Goal: Task Accomplishment & Management: Use online tool/utility

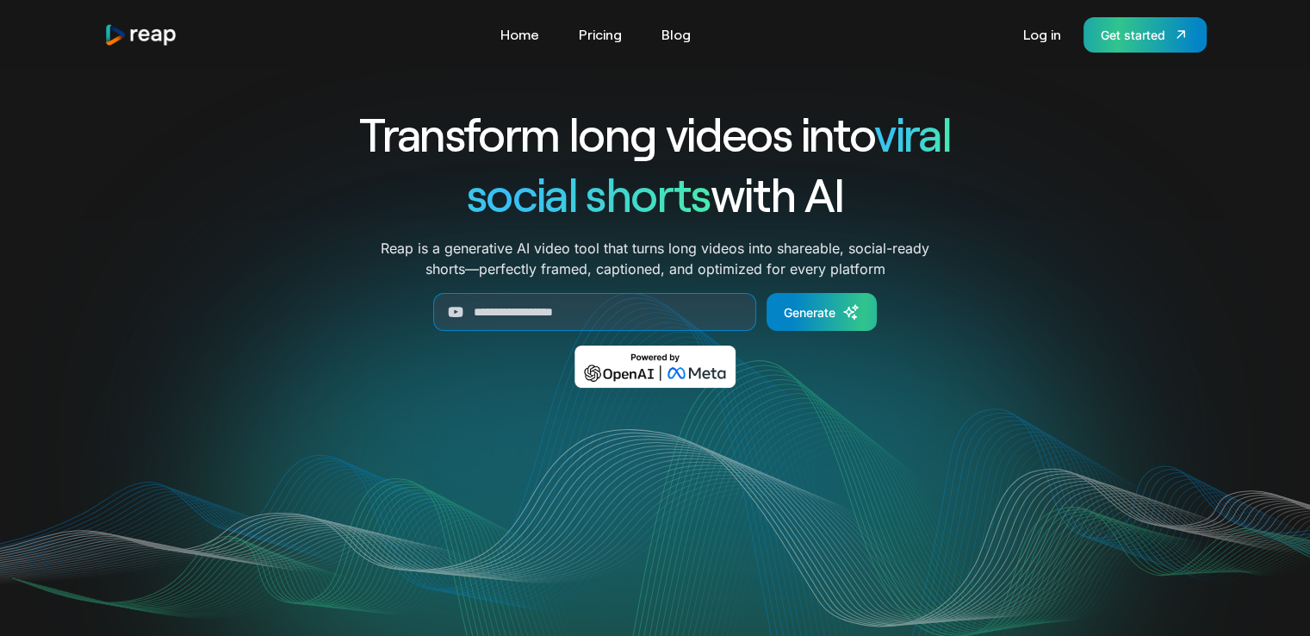
click at [1119, 33] on div "Get started" at bounding box center [1133, 35] width 65 height 18
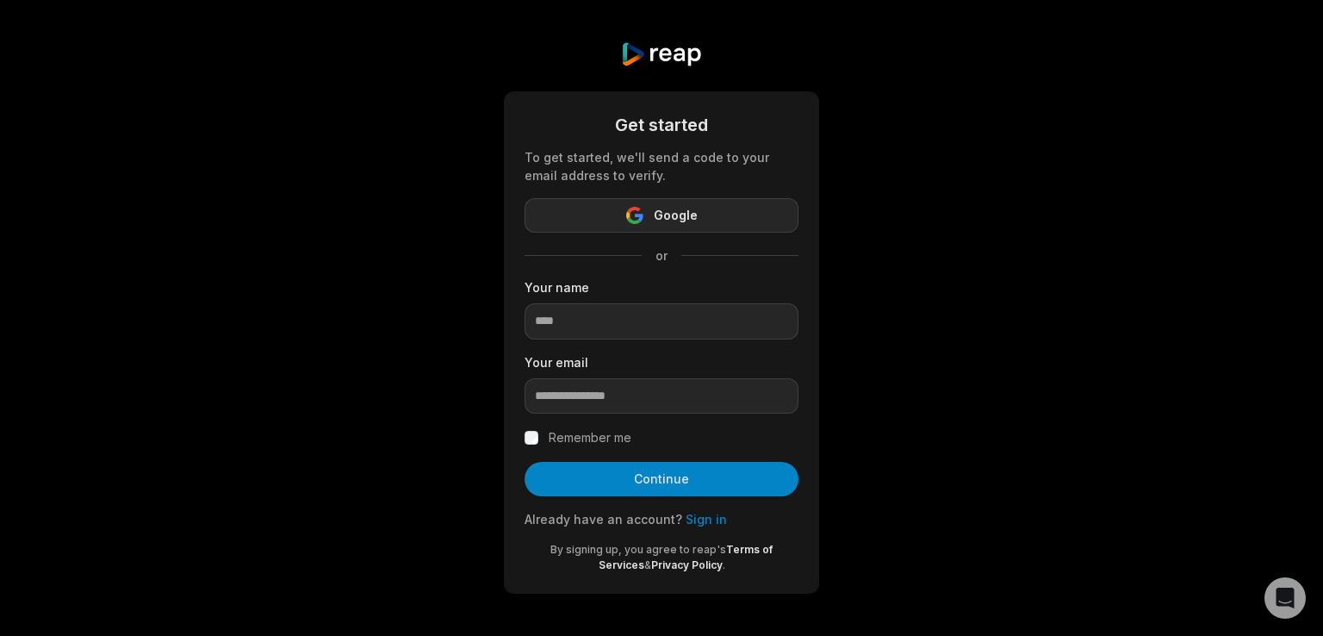
click at [639, 202] on button "Google" at bounding box center [662, 215] width 274 height 34
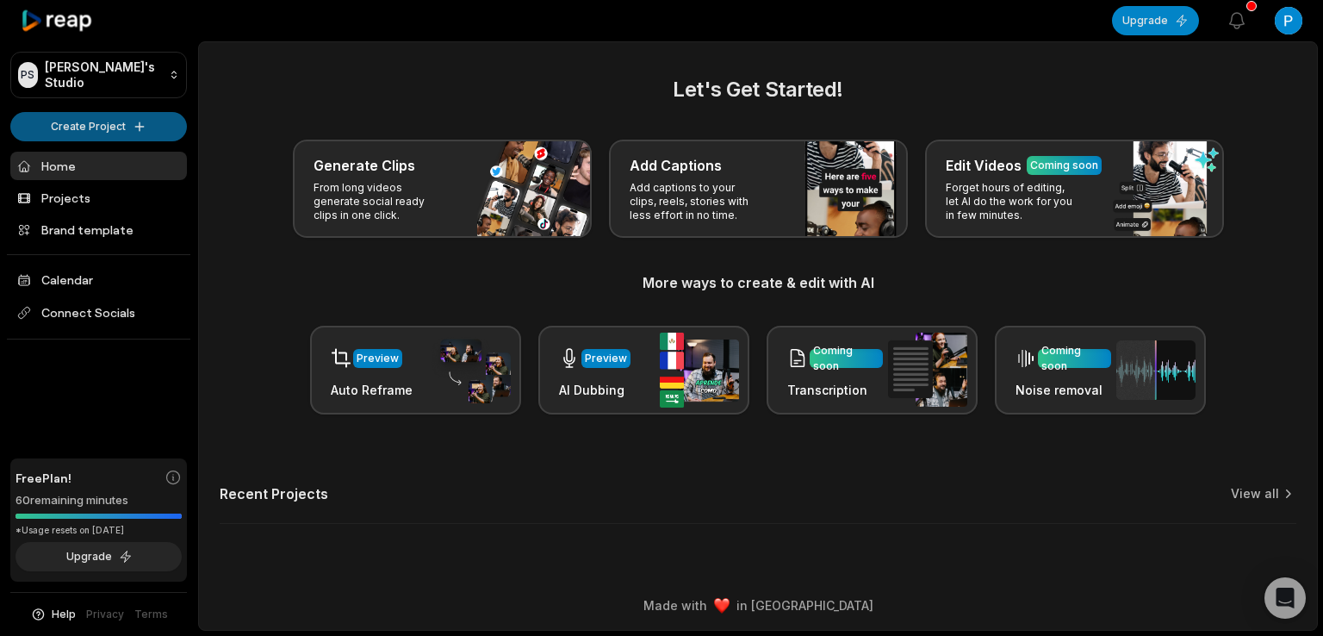
click at [134, 134] on html "[PERSON_NAME] Studio Create Project Home Projects Brand template Calendar Conne…" at bounding box center [661, 318] width 1323 height 636
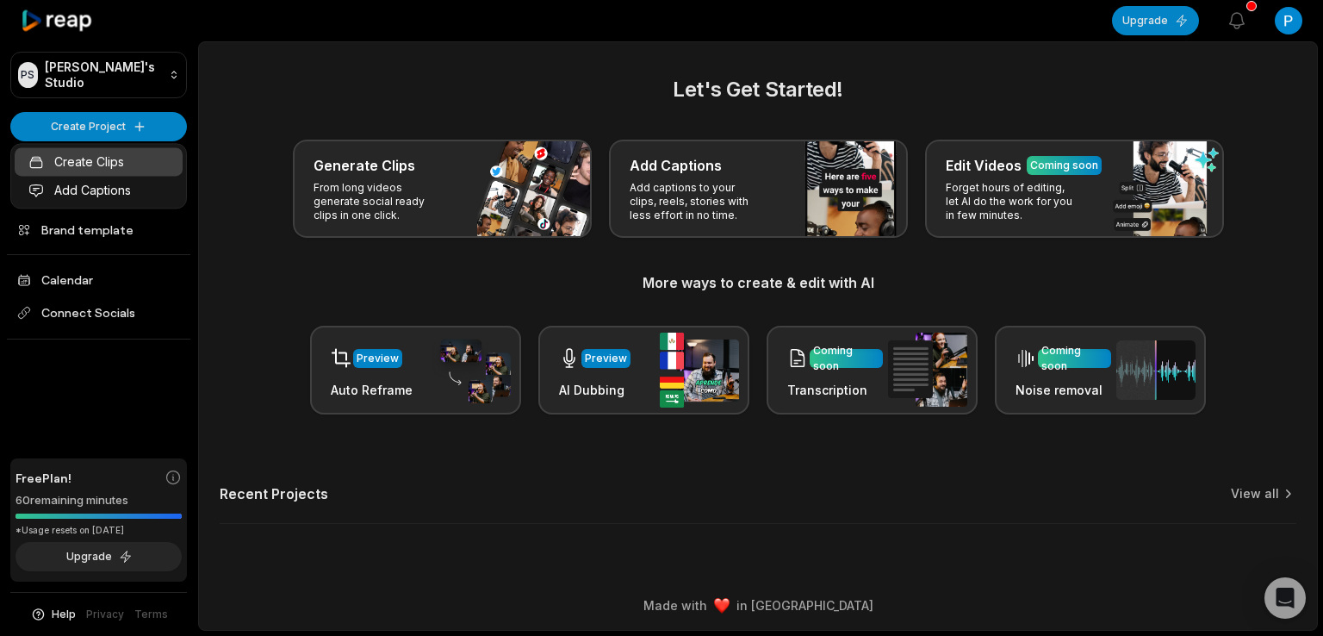
click at [111, 167] on link "Create Clips" at bounding box center [99, 161] width 168 height 28
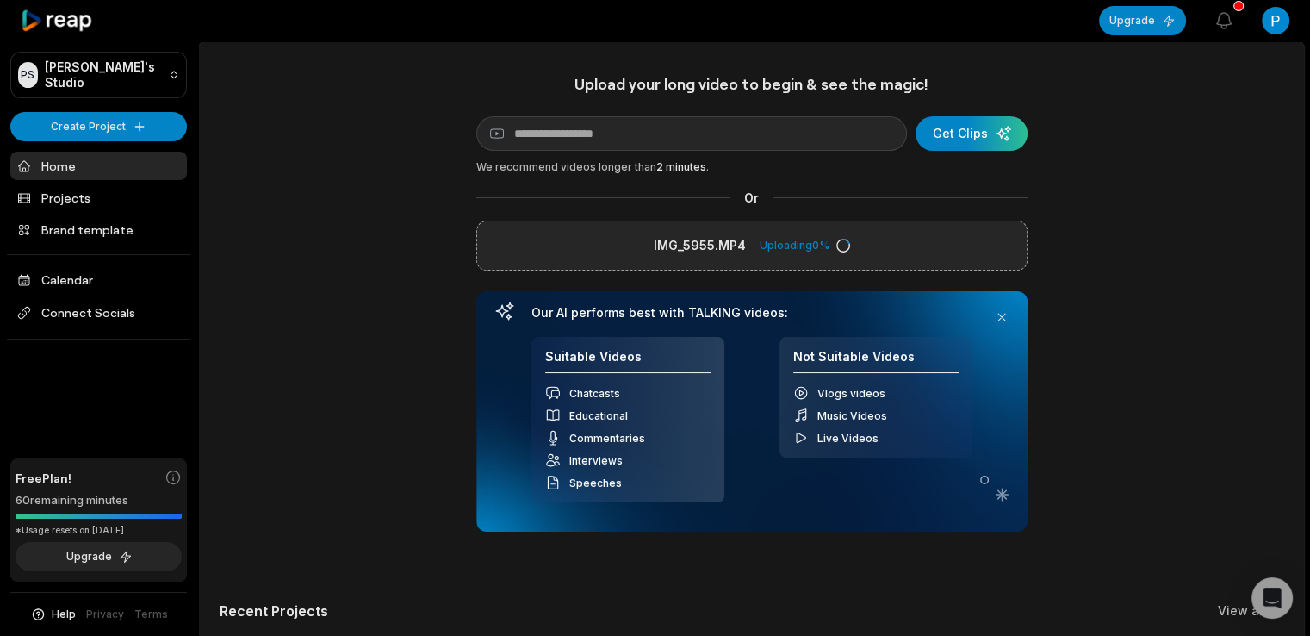
click at [1126, 266] on div "Upload your long video to begin & see the magic! YouTube link Get Clips We reco…" at bounding box center [751, 367] width 1105 height 587
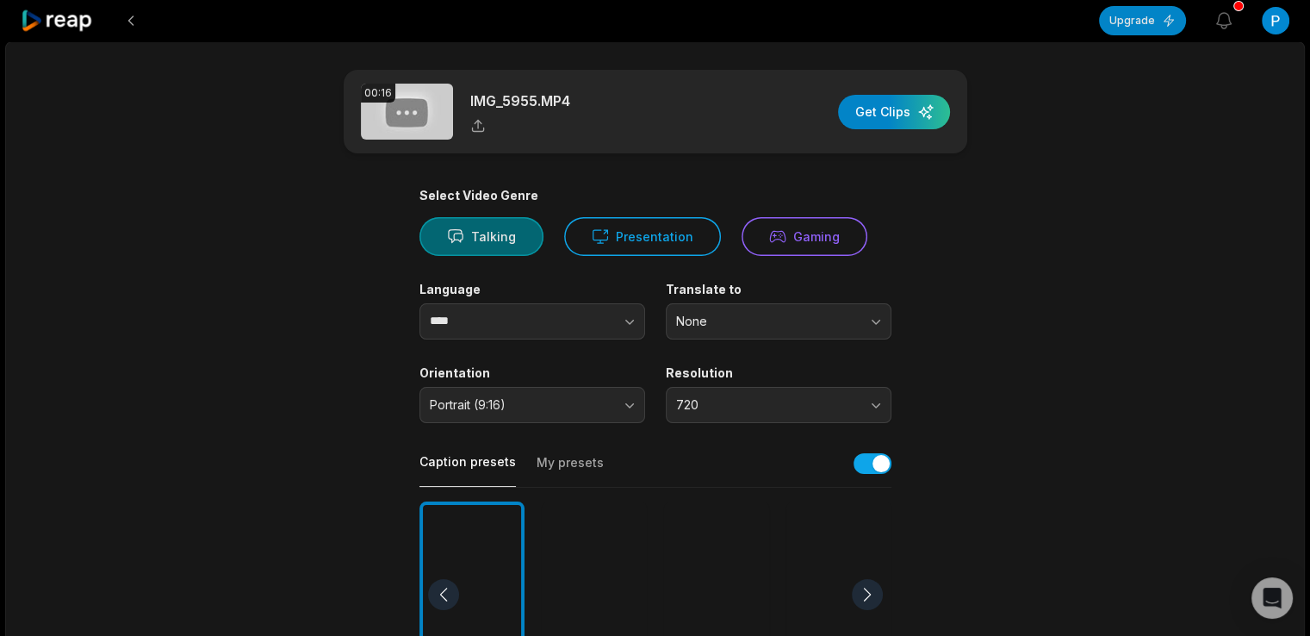
click at [498, 231] on button "Talking" at bounding box center [481, 236] width 124 height 39
click at [562, 314] on button "button" at bounding box center [595, 321] width 98 height 36
type input "*****"
click at [697, 310] on button "None" at bounding box center [779, 321] width 226 height 36
click at [703, 366] on p "None" at bounding box center [778, 365] width 203 height 18
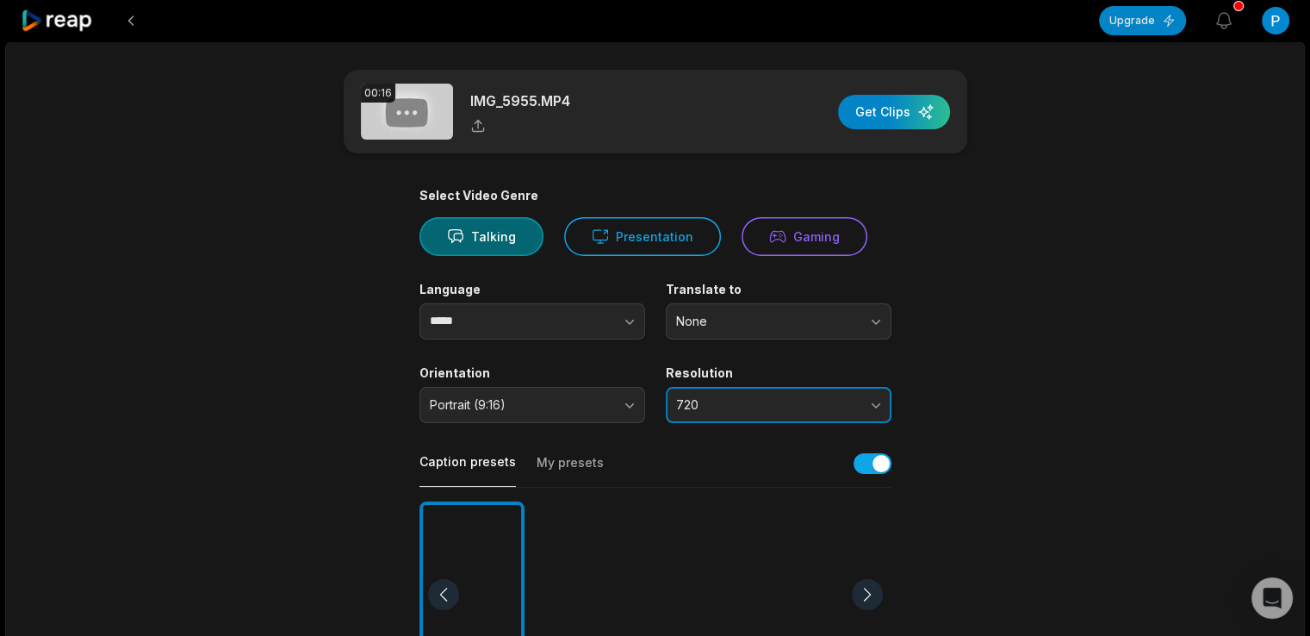
click at [699, 401] on span "720" at bounding box center [766, 405] width 181 height 16
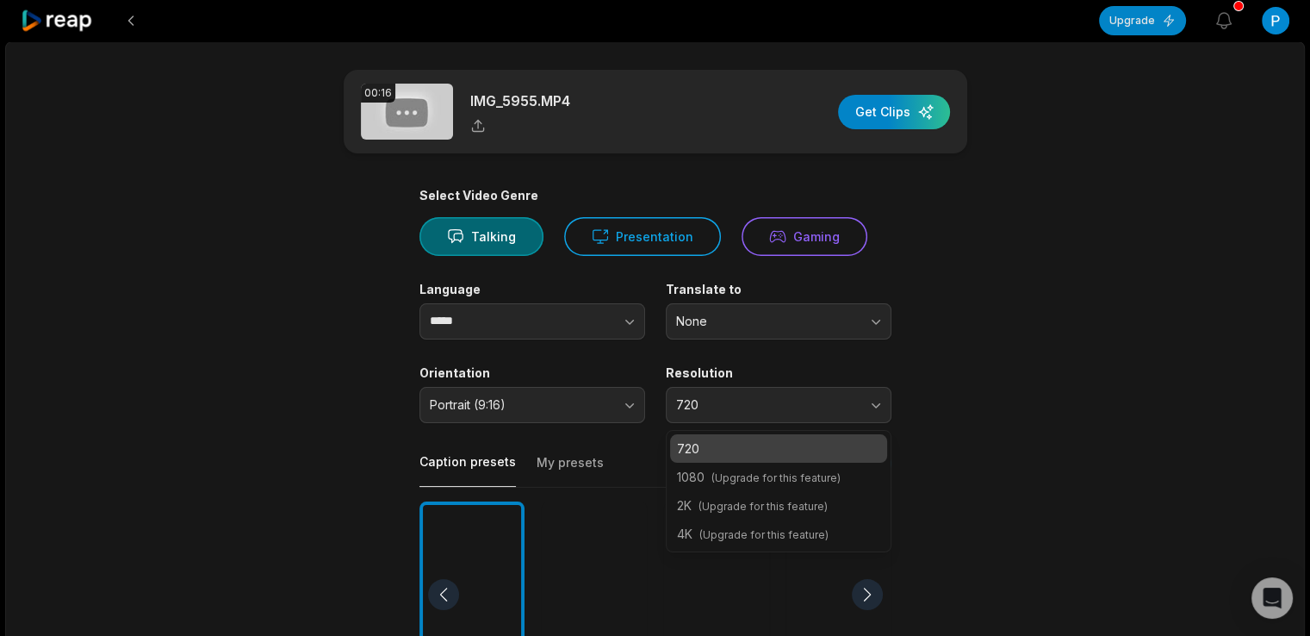
click at [1003, 417] on main "00:16 IMG_5955.MP4 Get Clips Select Video Genre Talking Presentation Gaming Lan…" at bounding box center [656, 593] width 834 height 1047
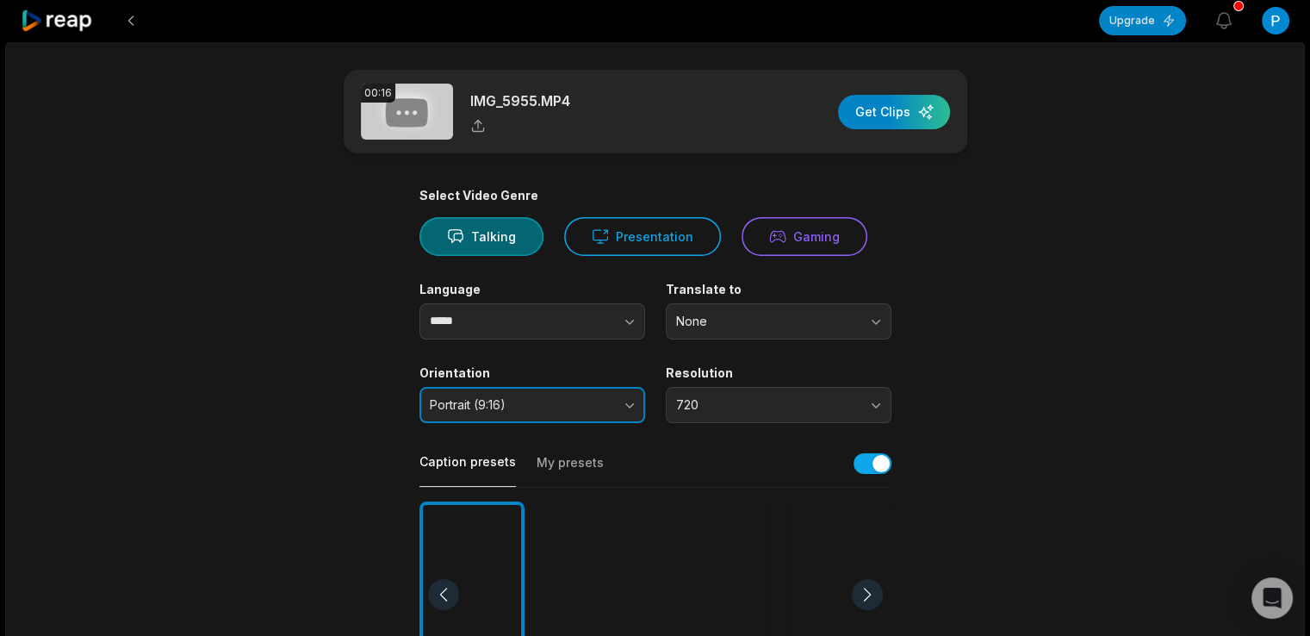
click at [520, 399] on span "Portrait (9:16)" at bounding box center [520, 405] width 181 height 16
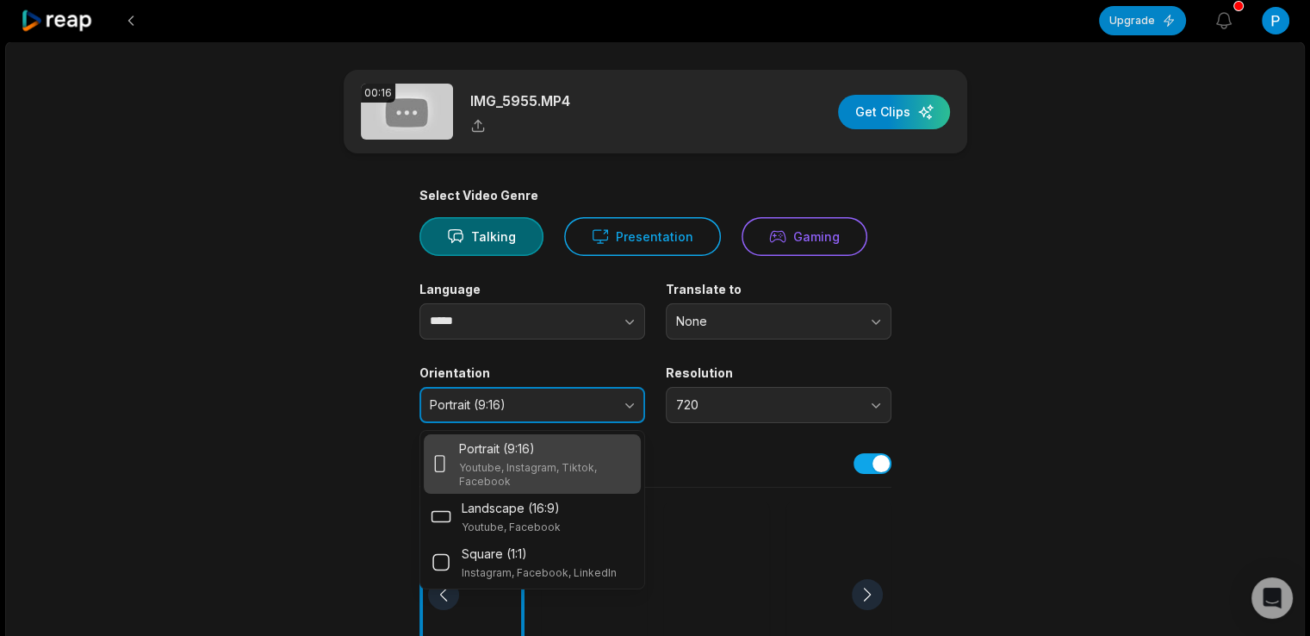
click at [520, 399] on span "Portrait (9:16)" at bounding box center [520, 405] width 181 height 16
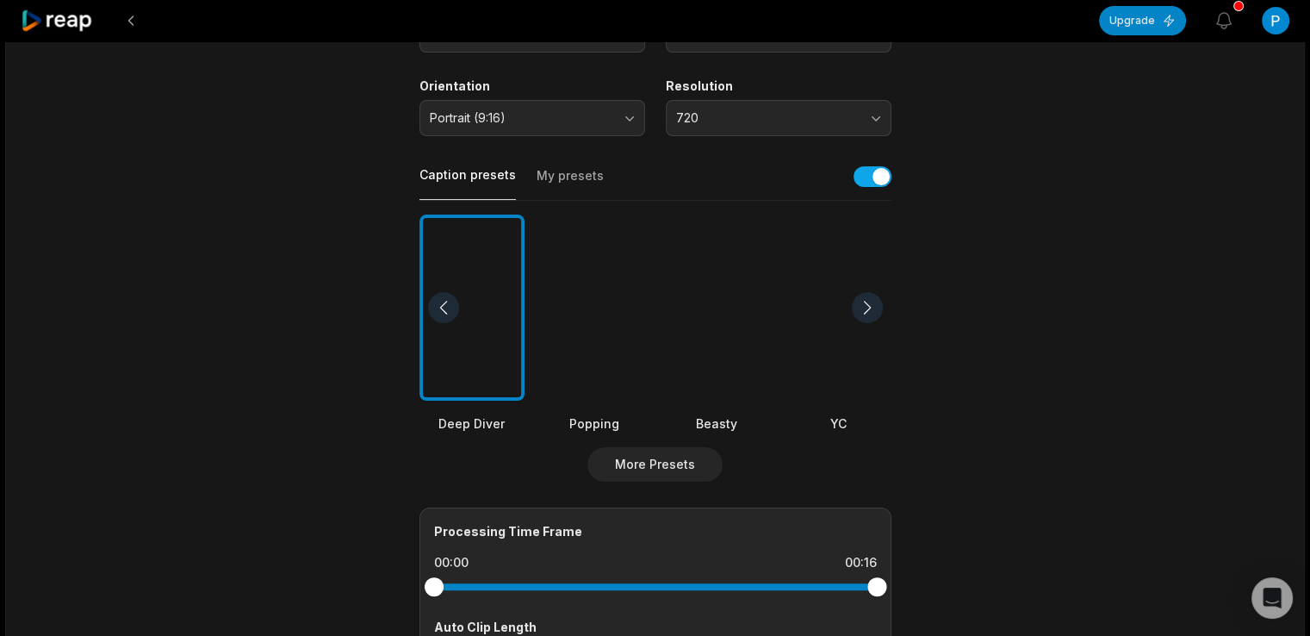
scroll to position [574, 0]
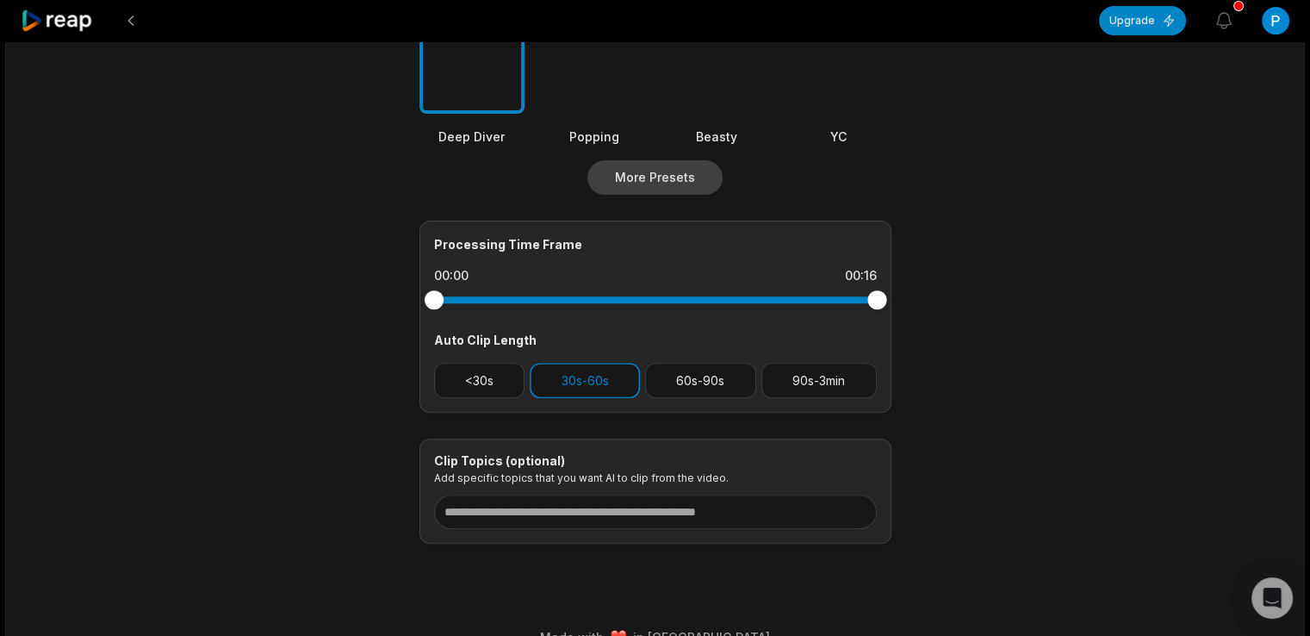
click at [668, 177] on button "More Presets" at bounding box center [654, 177] width 135 height 34
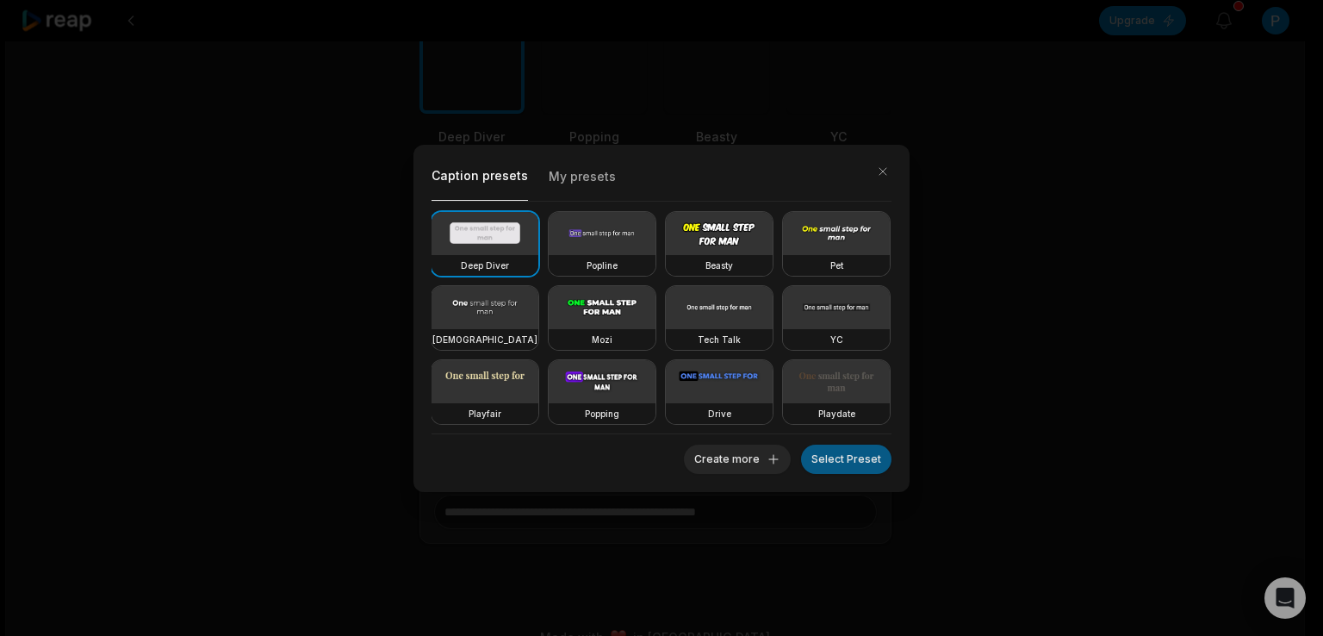
click at [837, 461] on button "Select Preset" at bounding box center [846, 458] width 90 height 29
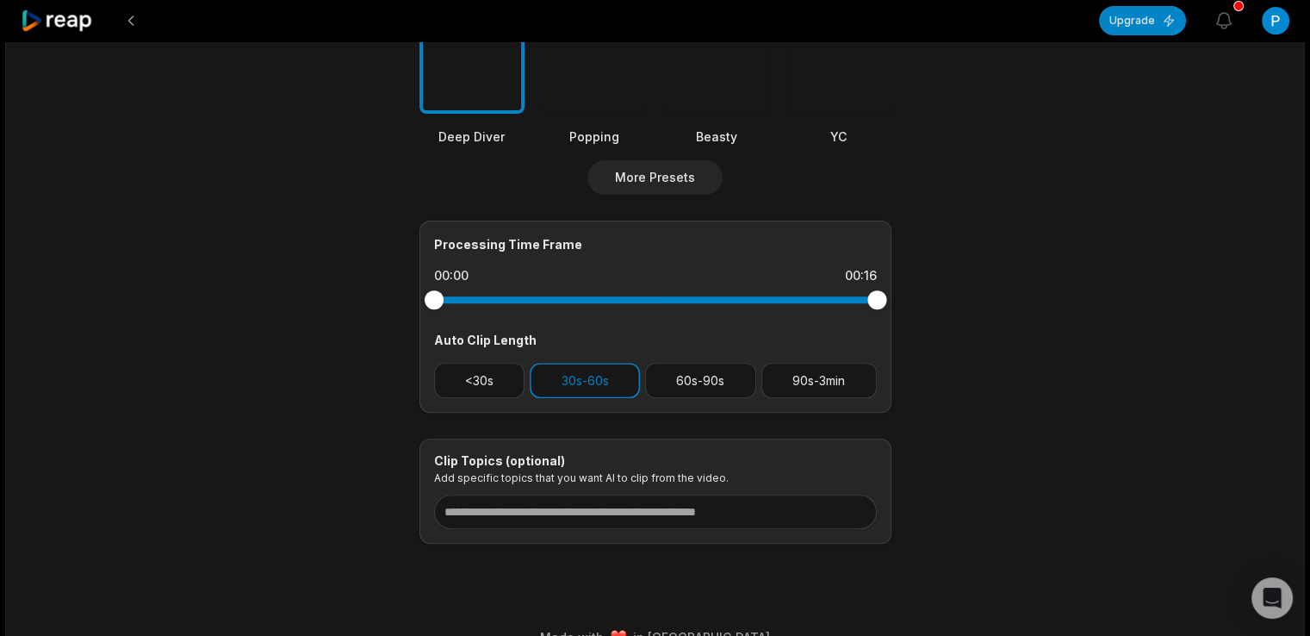
scroll to position [287, 0]
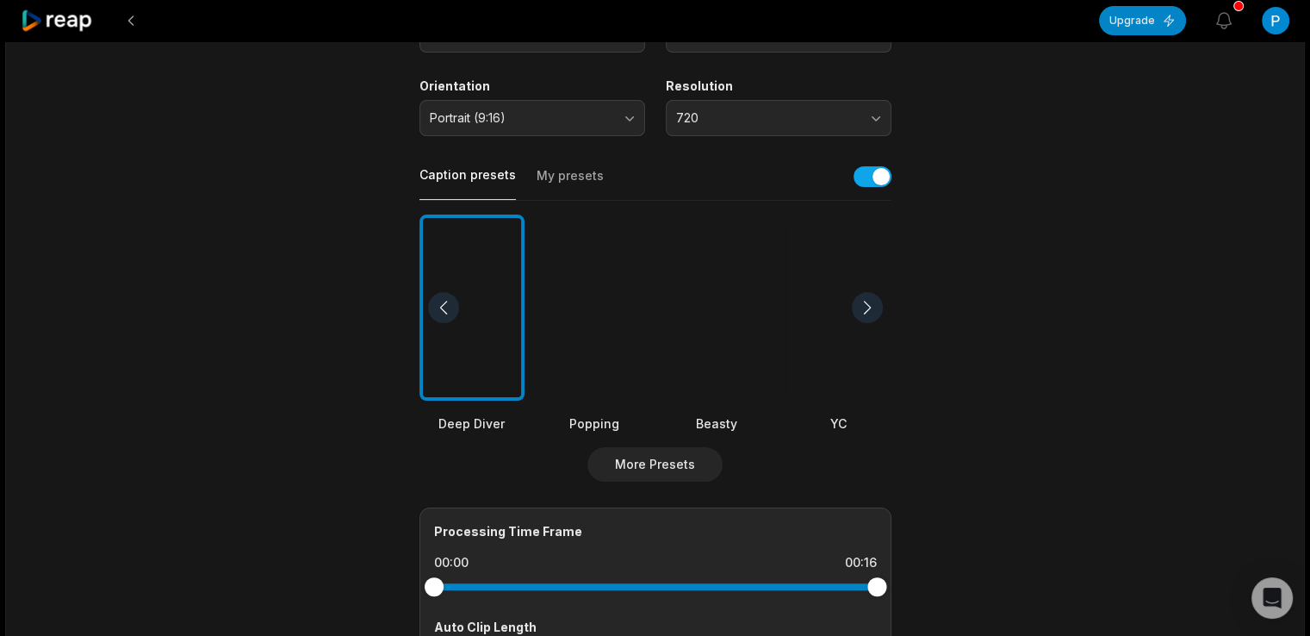
click at [603, 321] on div at bounding box center [594, 307] width 105 height 187
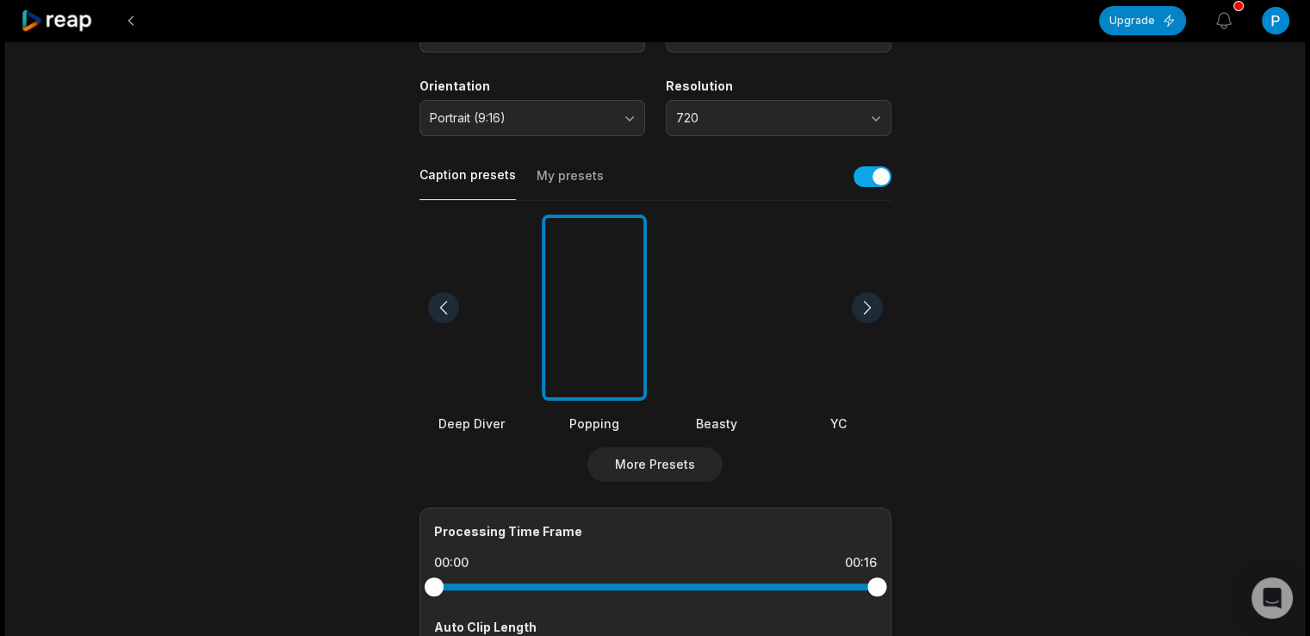
scroll to position [0, 0]
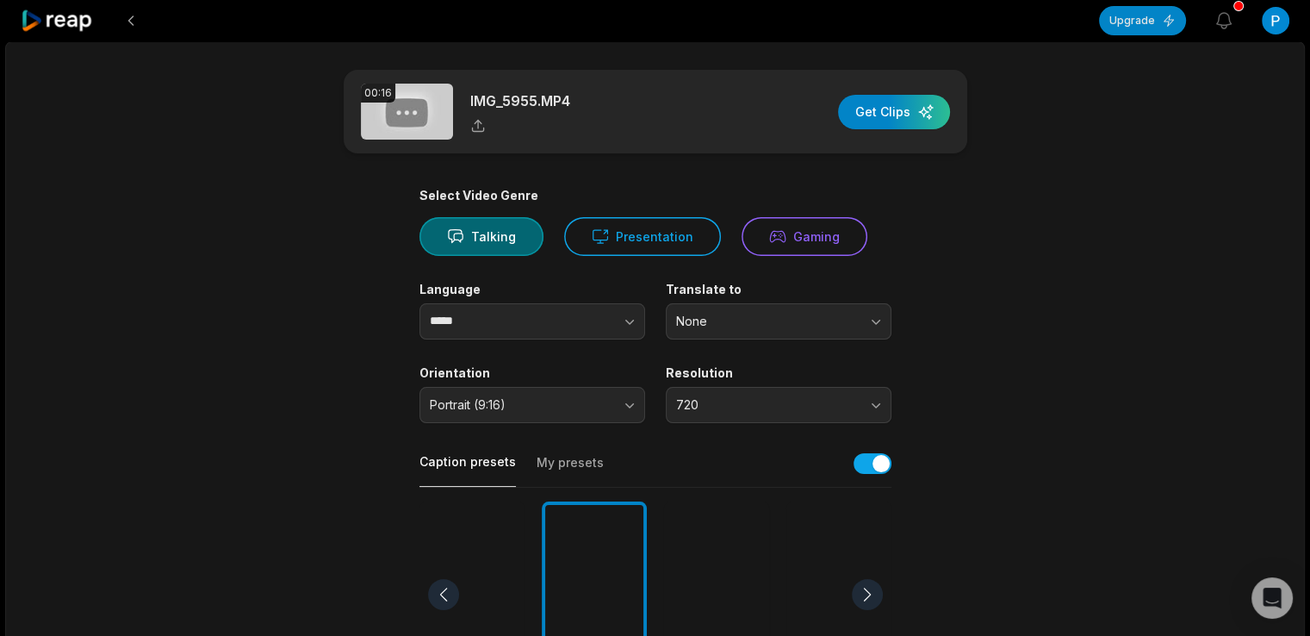
click at [713, 111] on div "00:16 IMG_5955.MP4 Get Clips" at bounding box center [656, 112] width 624 height 84
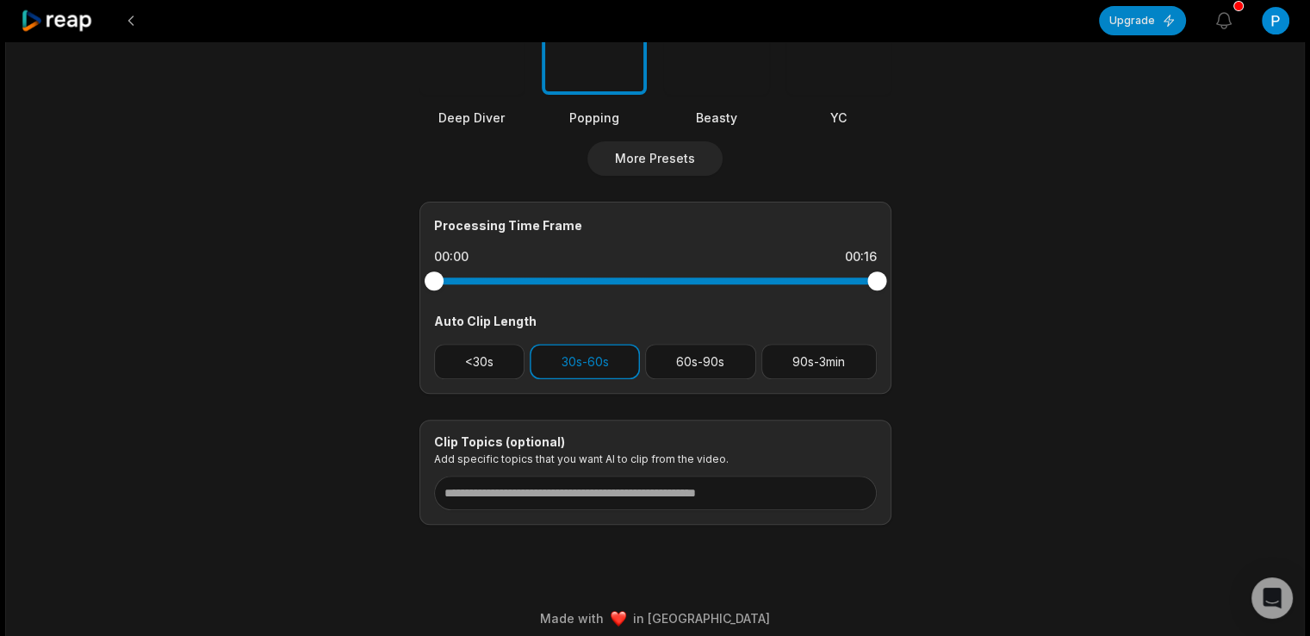
scroll to position [604, 0]
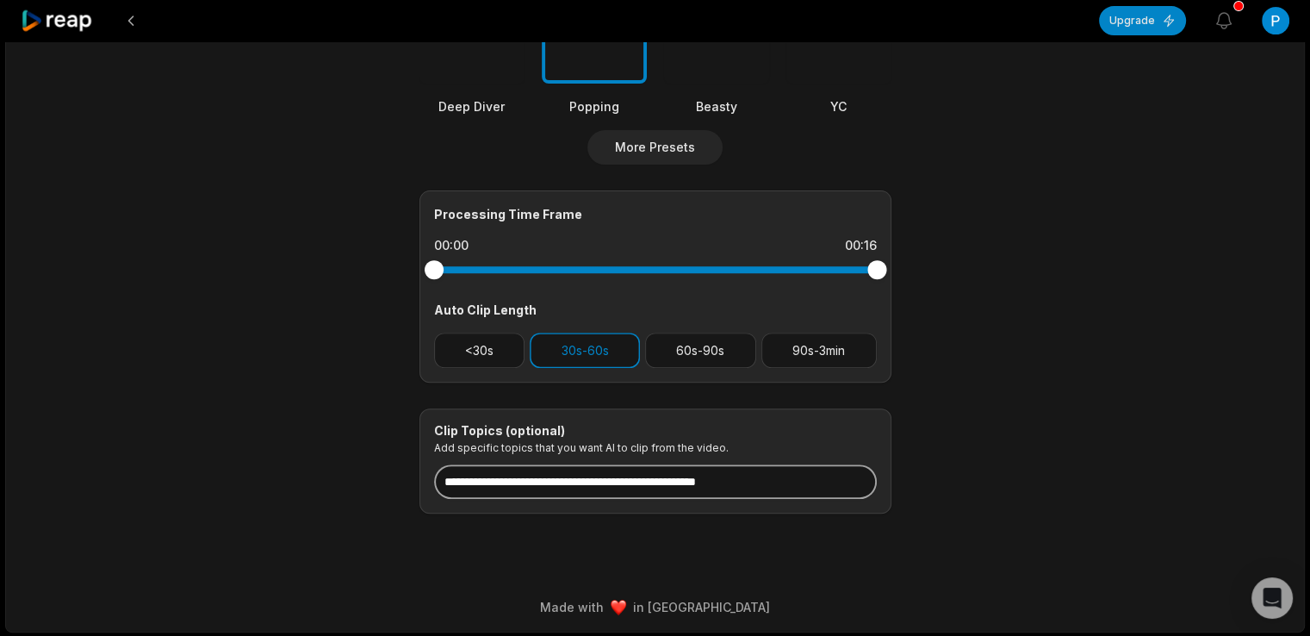
click at [633, 468] on input at bounding box center [655, 481] width 443 height 34
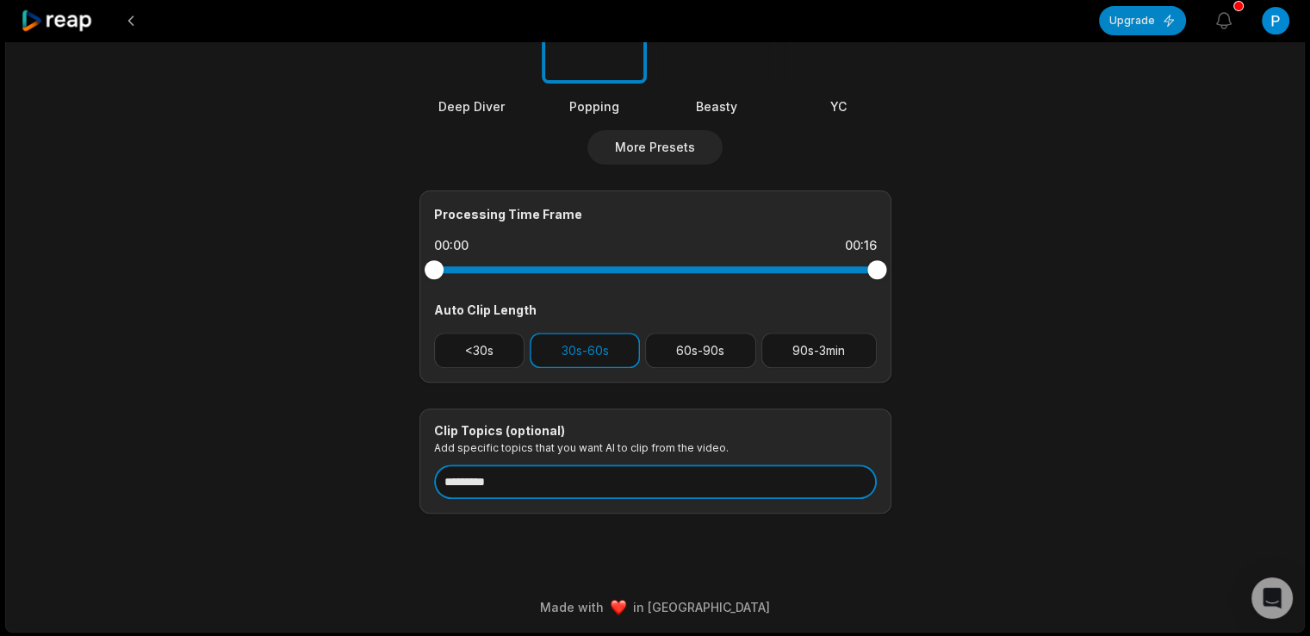
type input "*********"
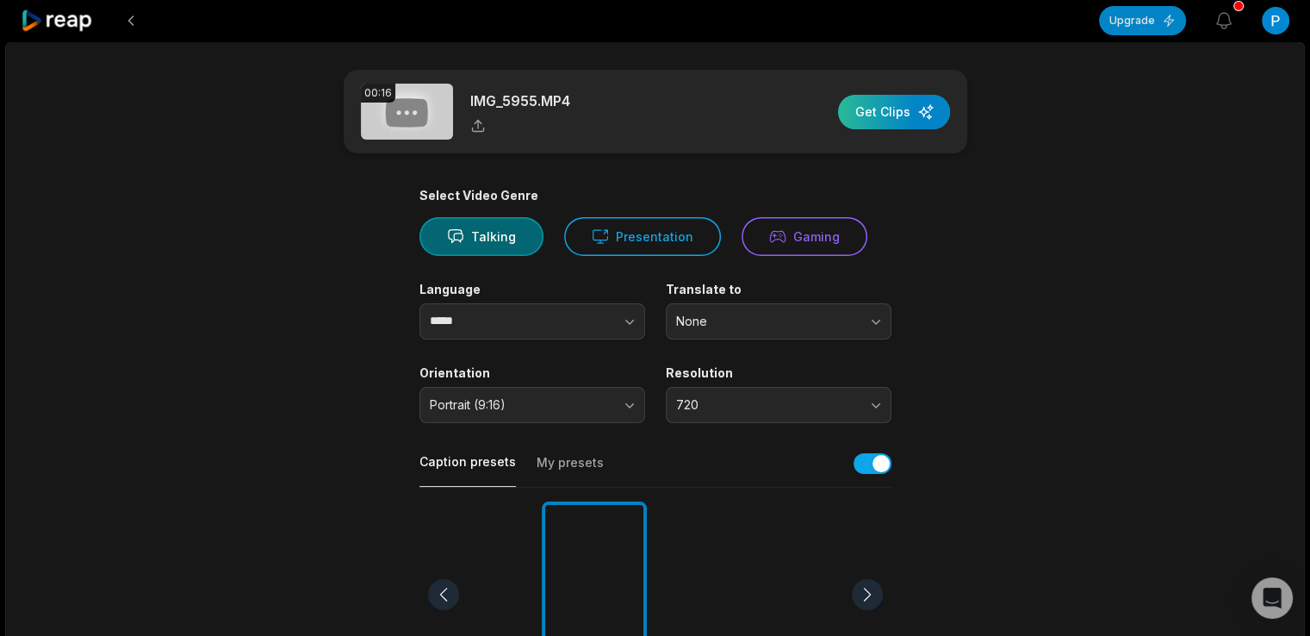
click at [937, 108] on div "button" at bounding box center [894, 112] width 112 height 34
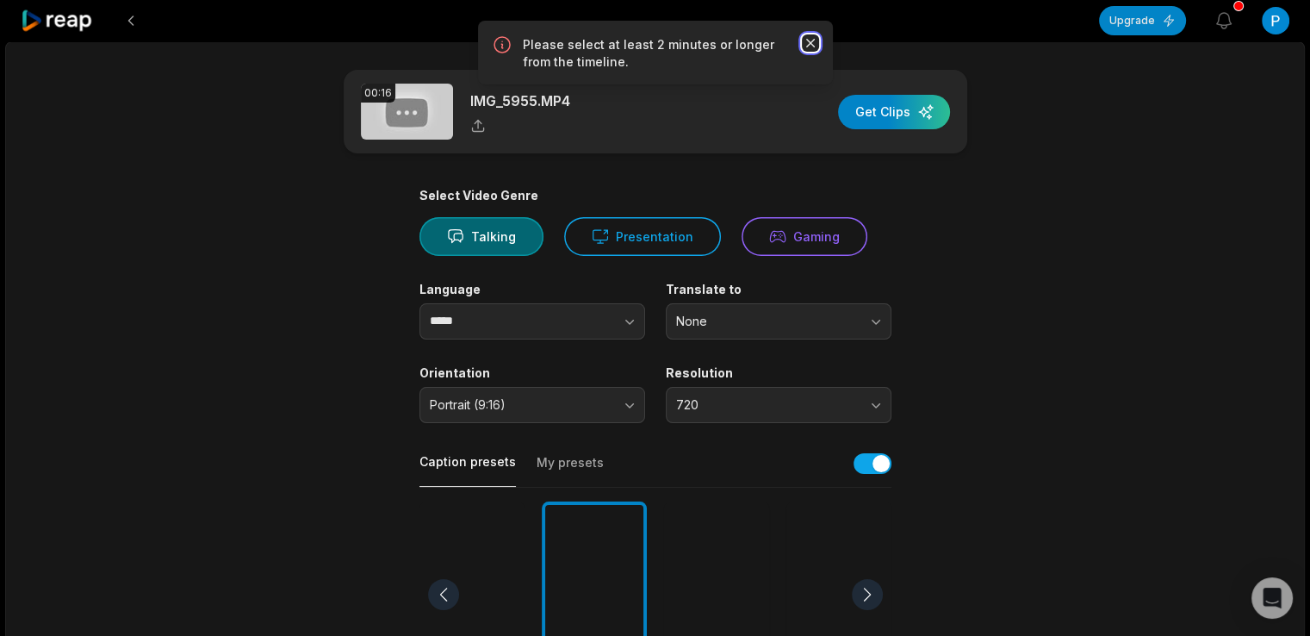
click at [813, 39] on icon "button" at bounding box center [810, 42] width 17 height 17
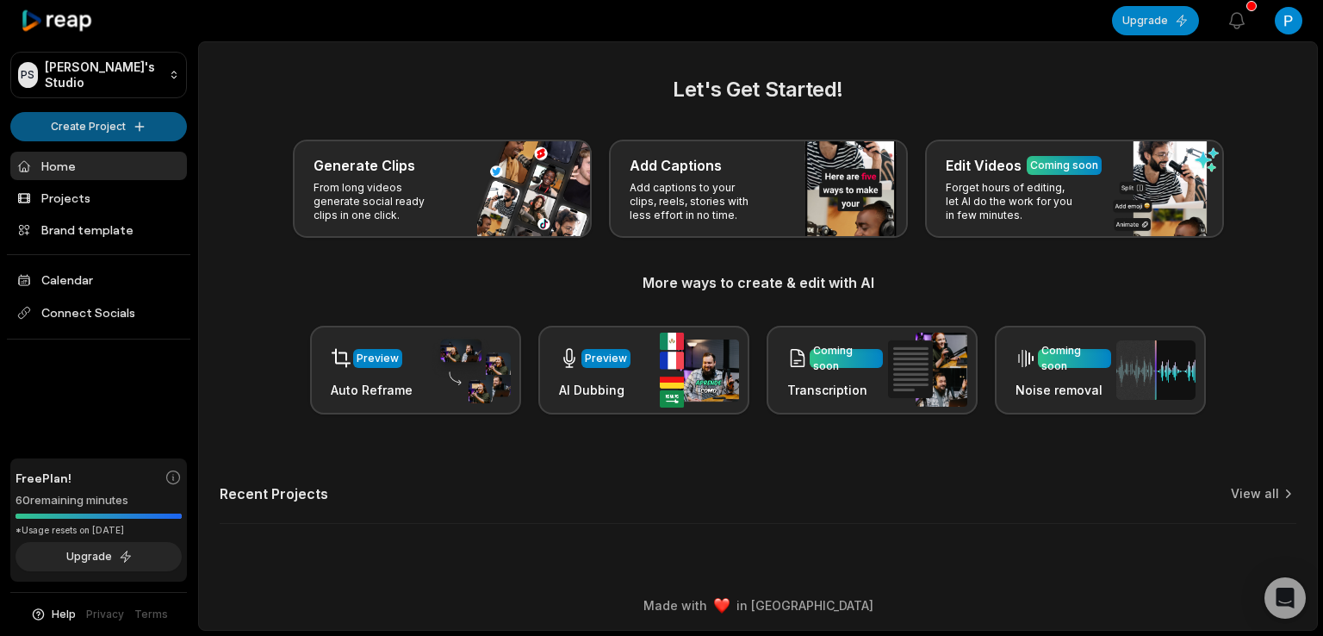
click at [148, 128] on html "PS Pierre's Studio Create Project Home Projects Brand template Calendar Connect…" at bounding box center [661, 318] width 1323 height 636
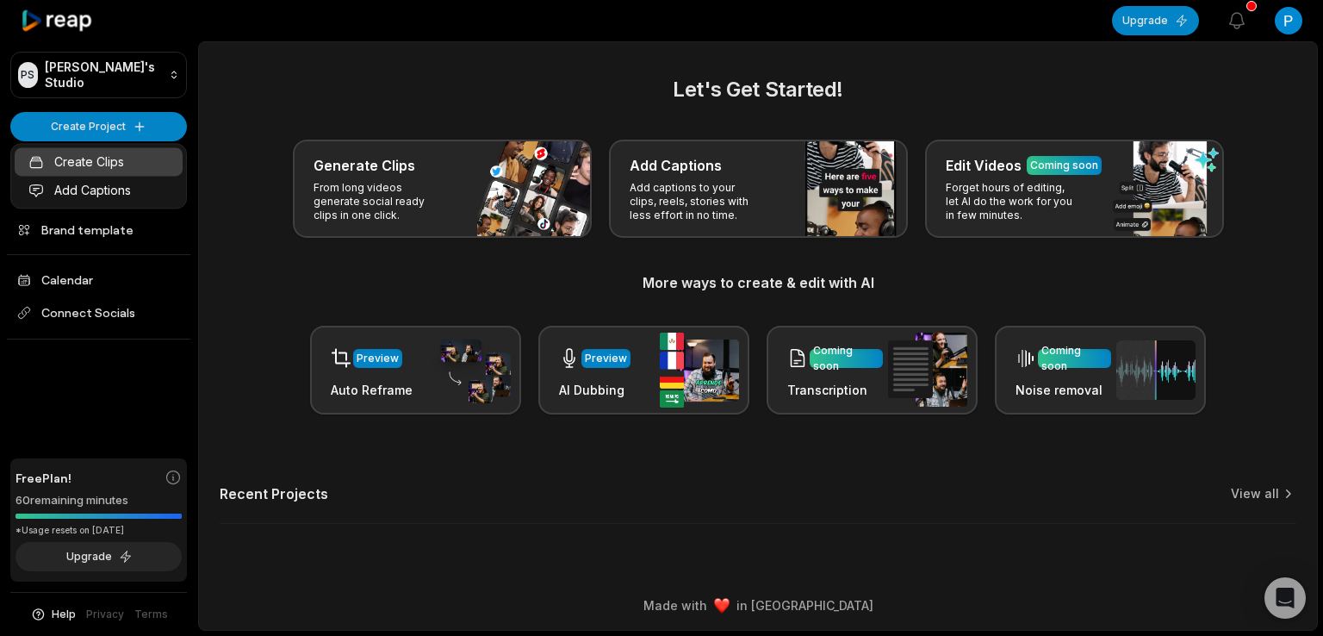
click at [128, 156] on link "Create Clips" at bounding box center [99, 161] width 168 height 28
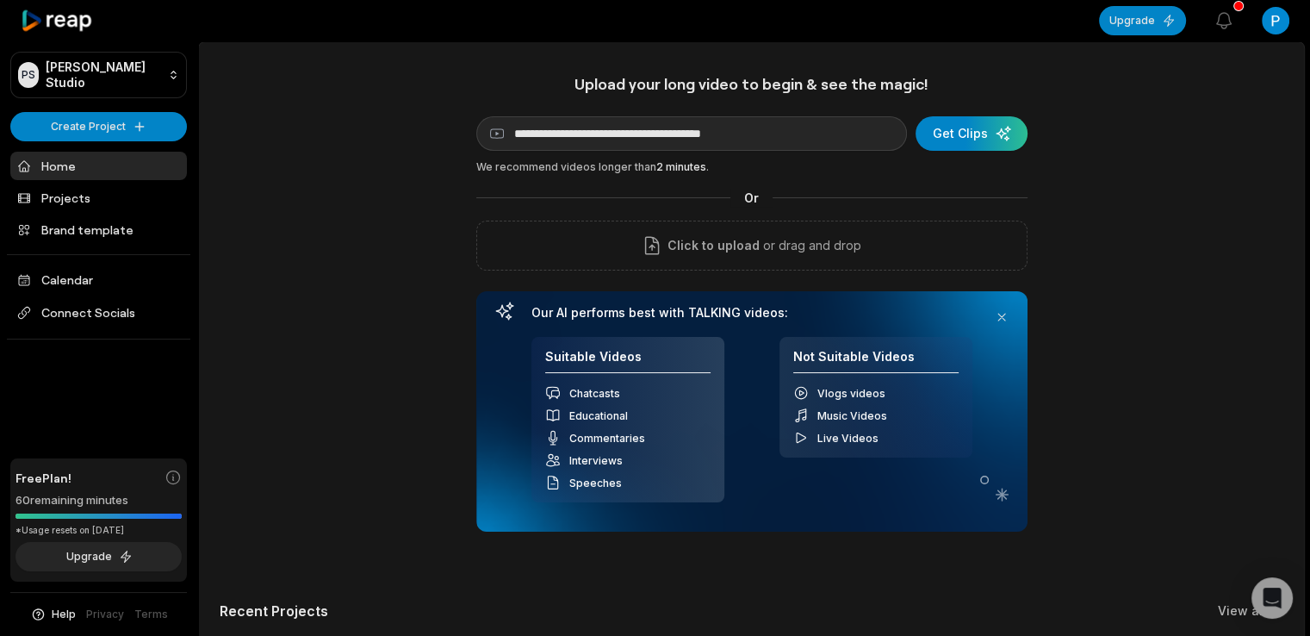
type input "**********"
click at [941, 179] on div "**********" at bounding box center [751, 302] width 551 height 457
click at [968, 127] on div "submit" at bounding box center [972, 133] width 112 height 34
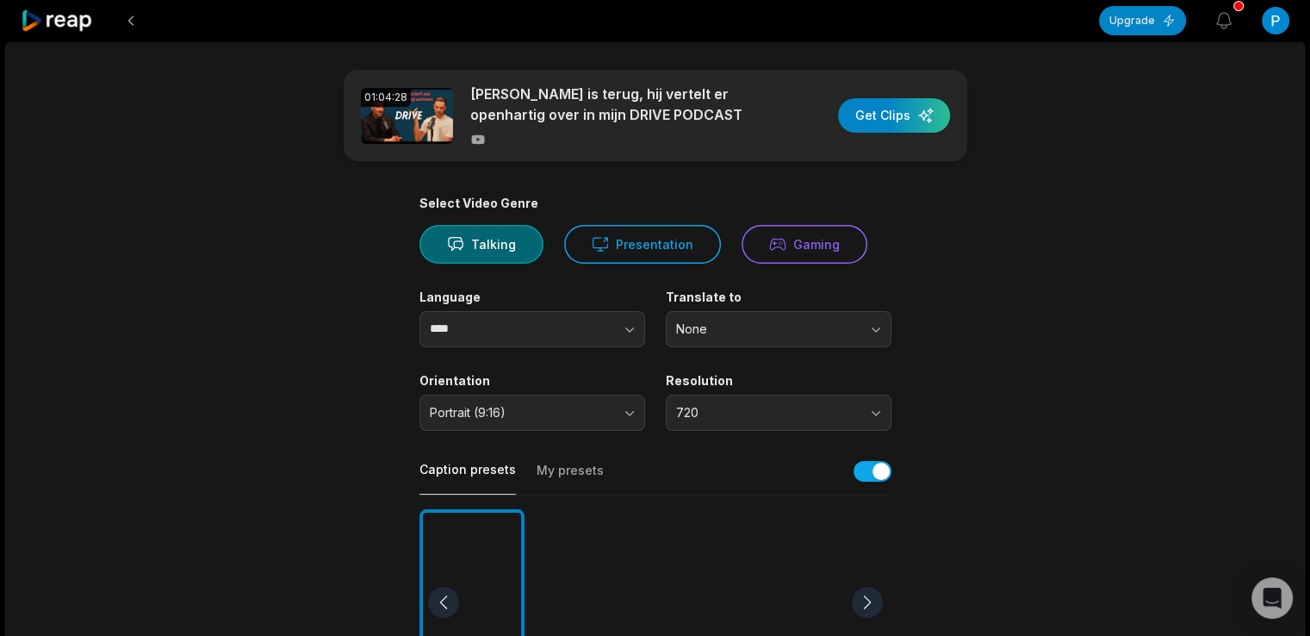
scroll to position [287, 0]
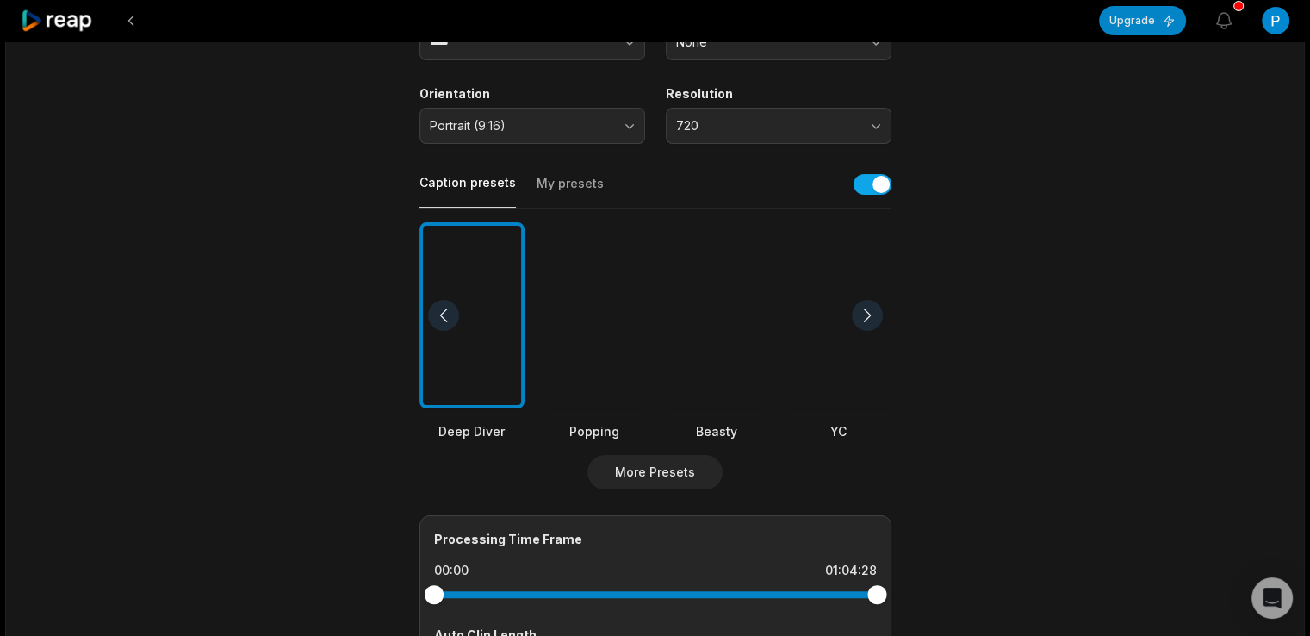
click at [593, 303] on div at bounding box center [594, 315] width 105 height 187
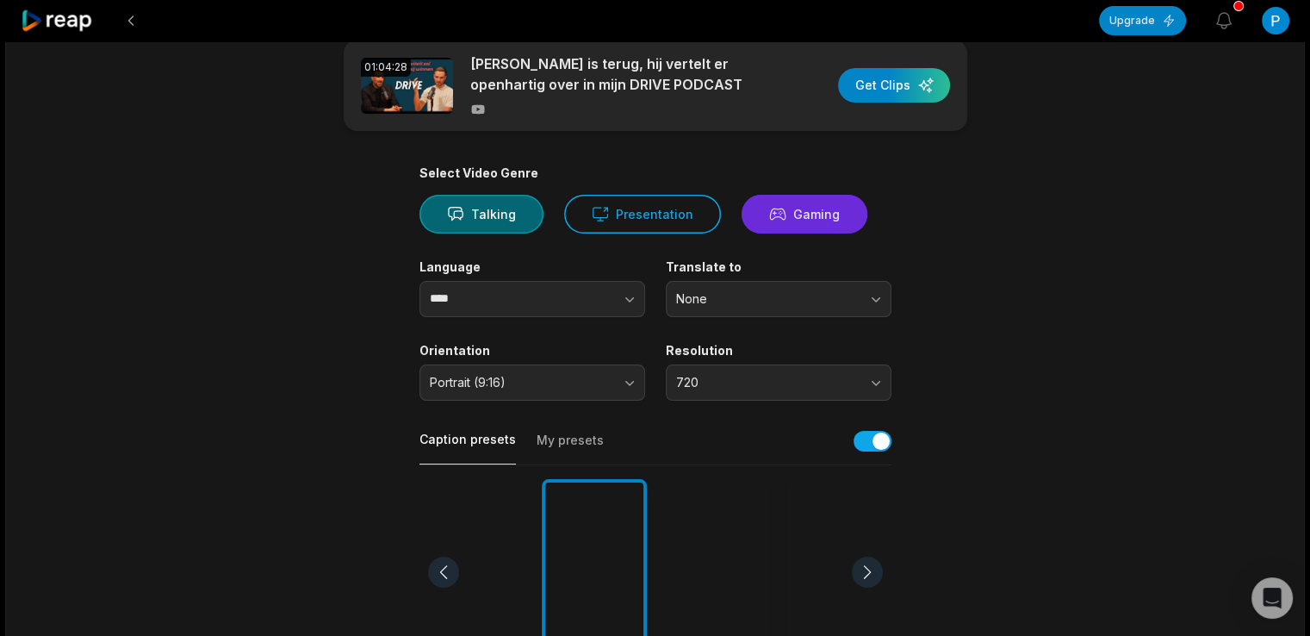
scroll to position [0, 0]
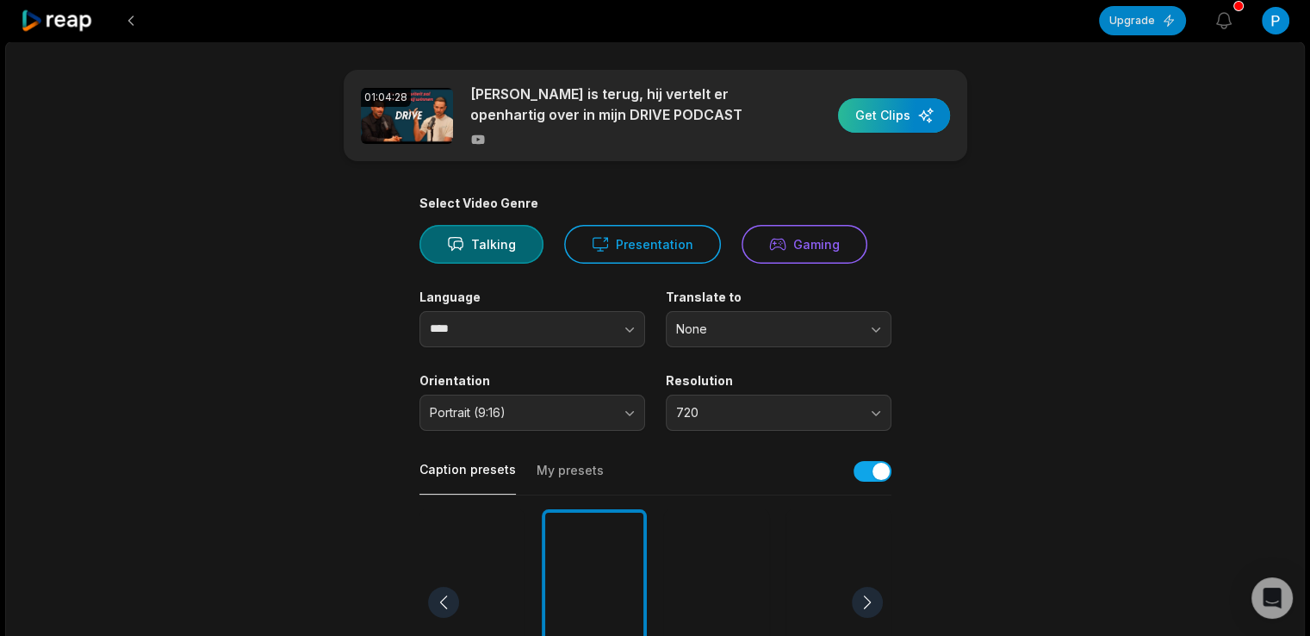
click at [886, 117] on div "button" at bounding box center [894, 115] width 112 height 34
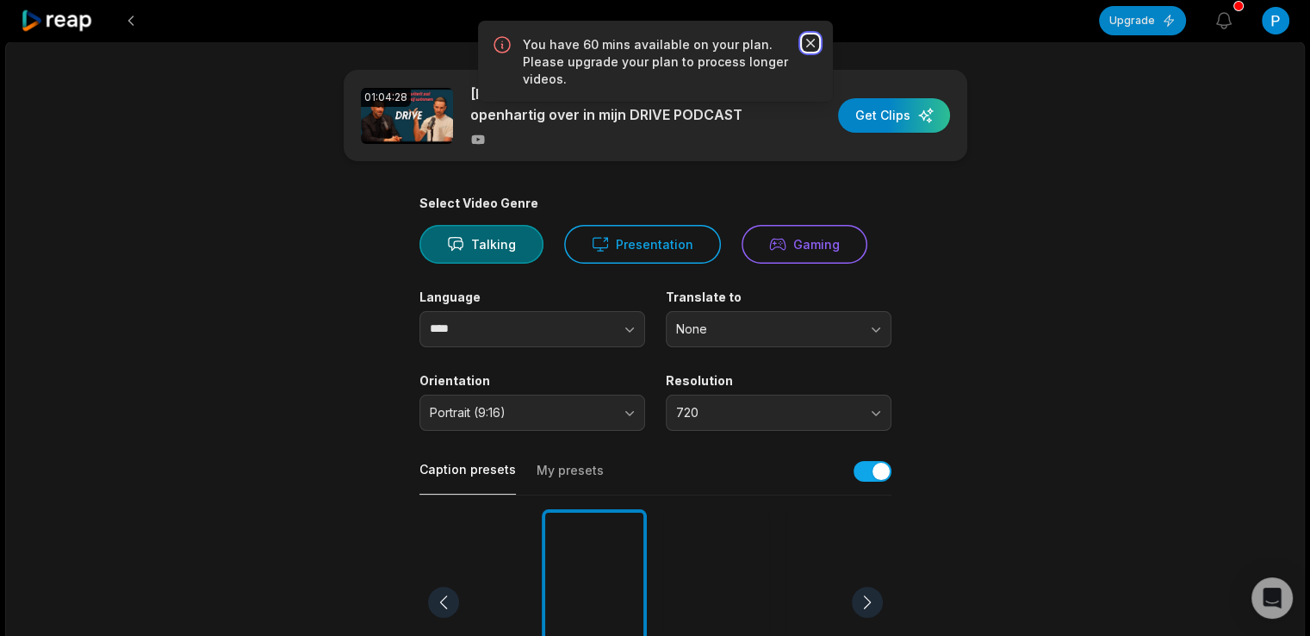
click at [810, 35] on icon "button" at bounding box center [810, 42] width 17 height 17
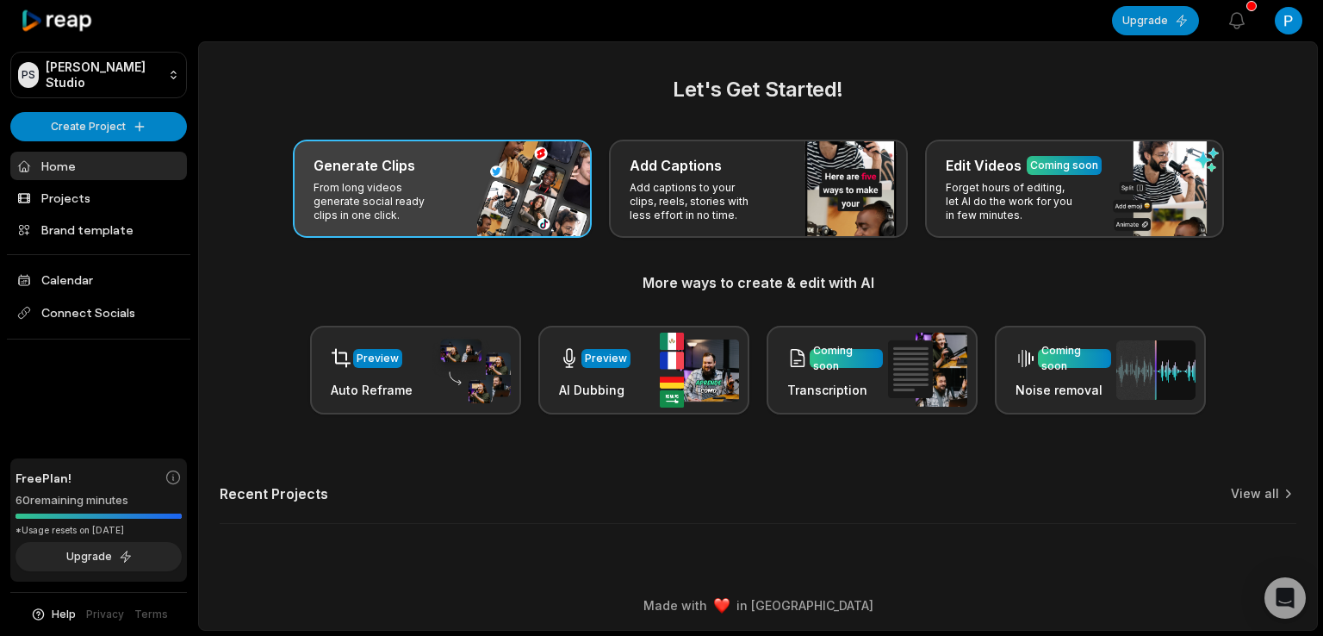
click at [462, 201] on div "Generate Clips From long videos generate social ready clips in one click." at bounding box center [442, 189] width 299 height 98
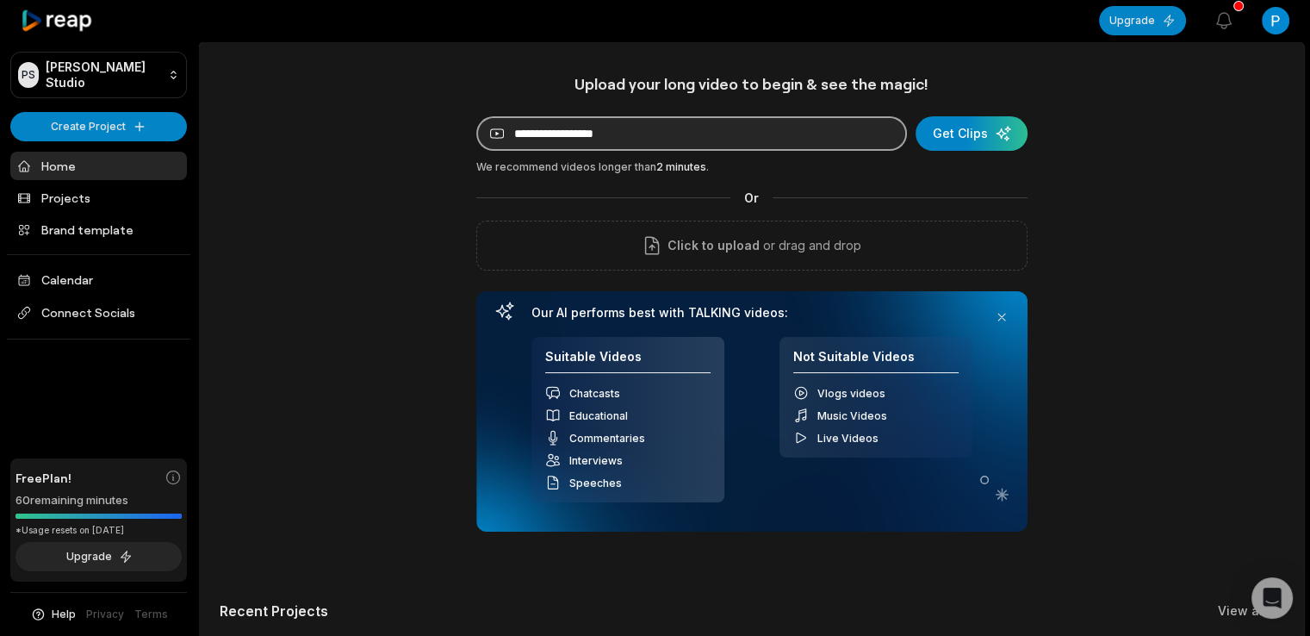
click at [600, 134] on input at bounding box center [691, 133] width 431 height 34
paste input "**********"
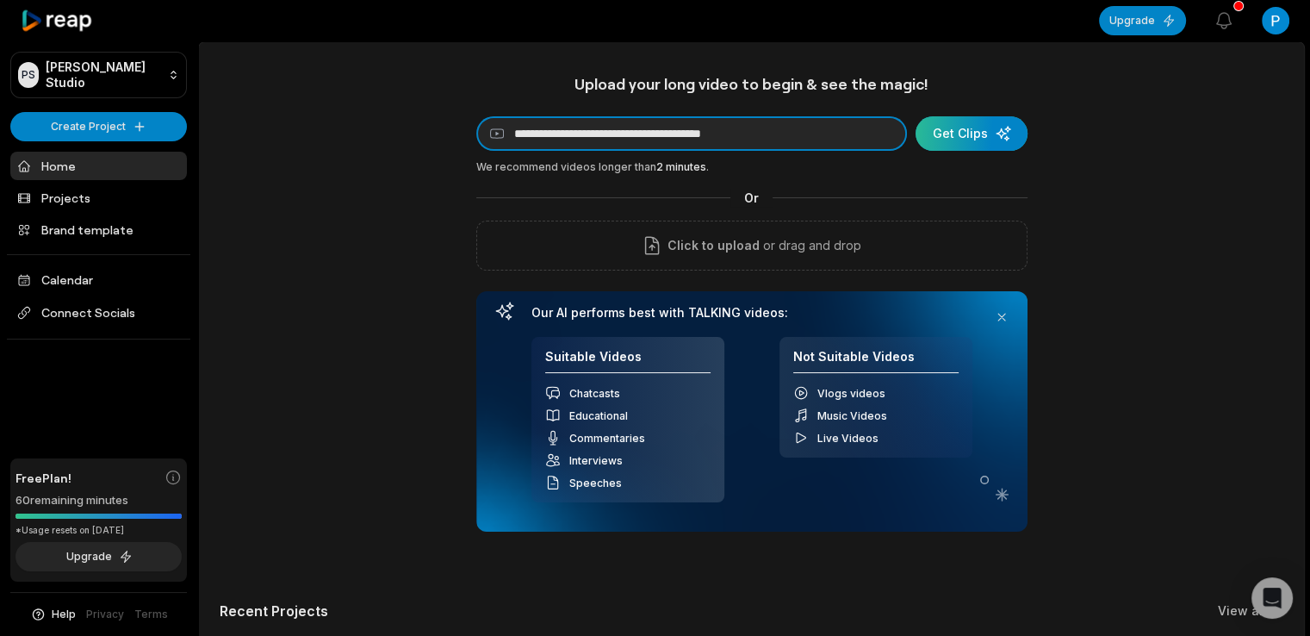
type input "**********"
click at [991, 130] on div "submit" at bounding box center [972, 133] width 112 height 34
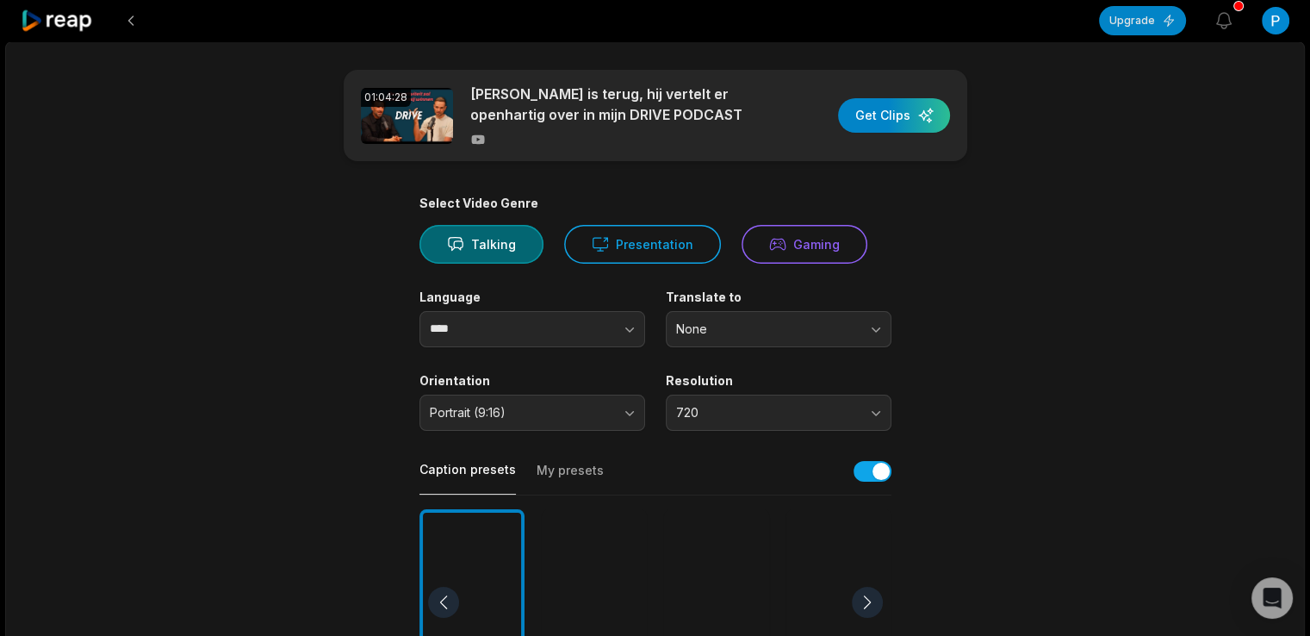
scroll to position [287, 0]
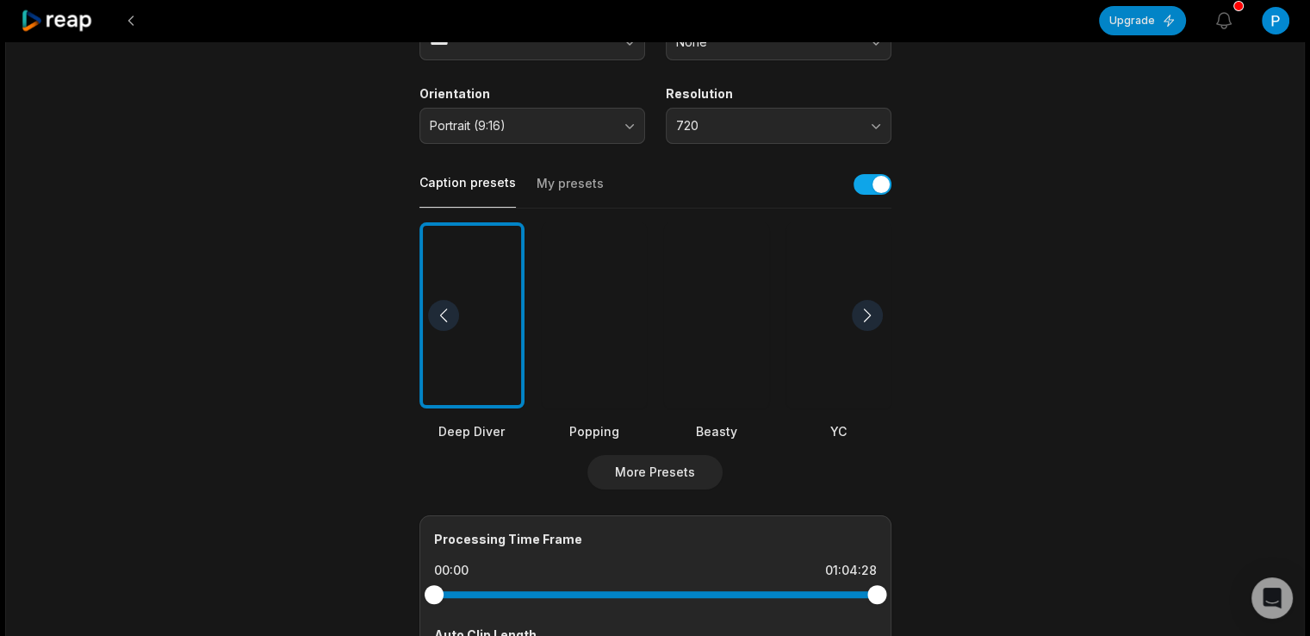
click at [614, 254] on div at bounding box center [594, 315] width 105 height 187
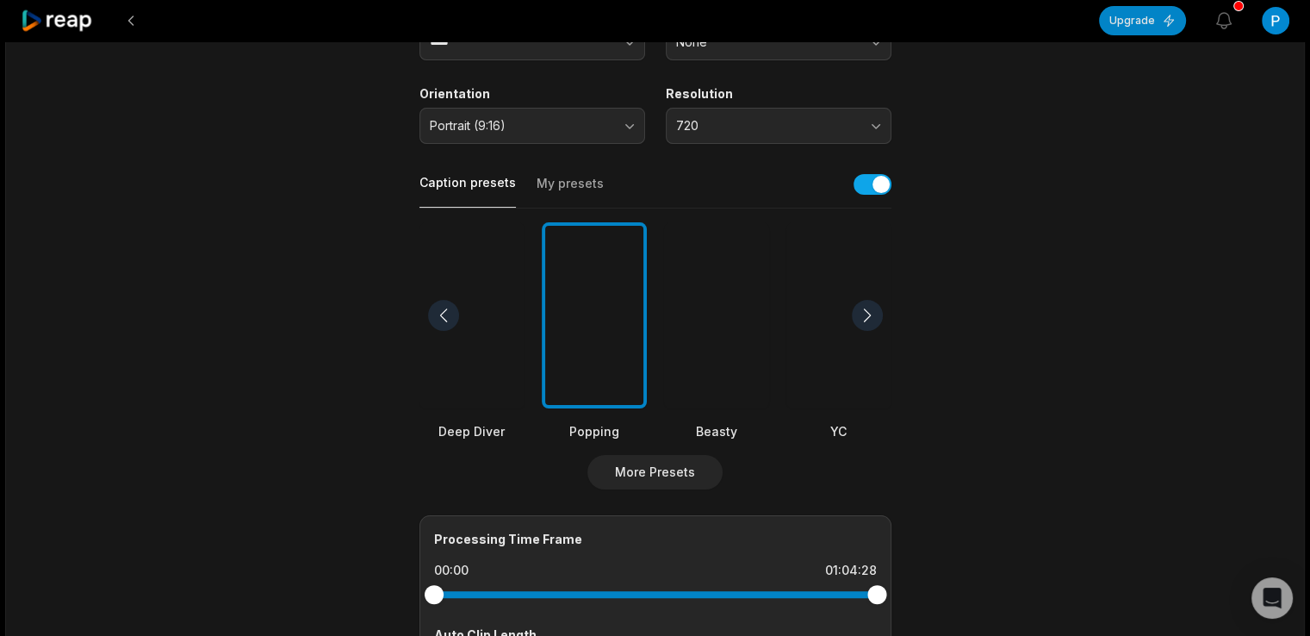
click at [874, 313] on div at bounding box center [867, 315] width 31 height 31
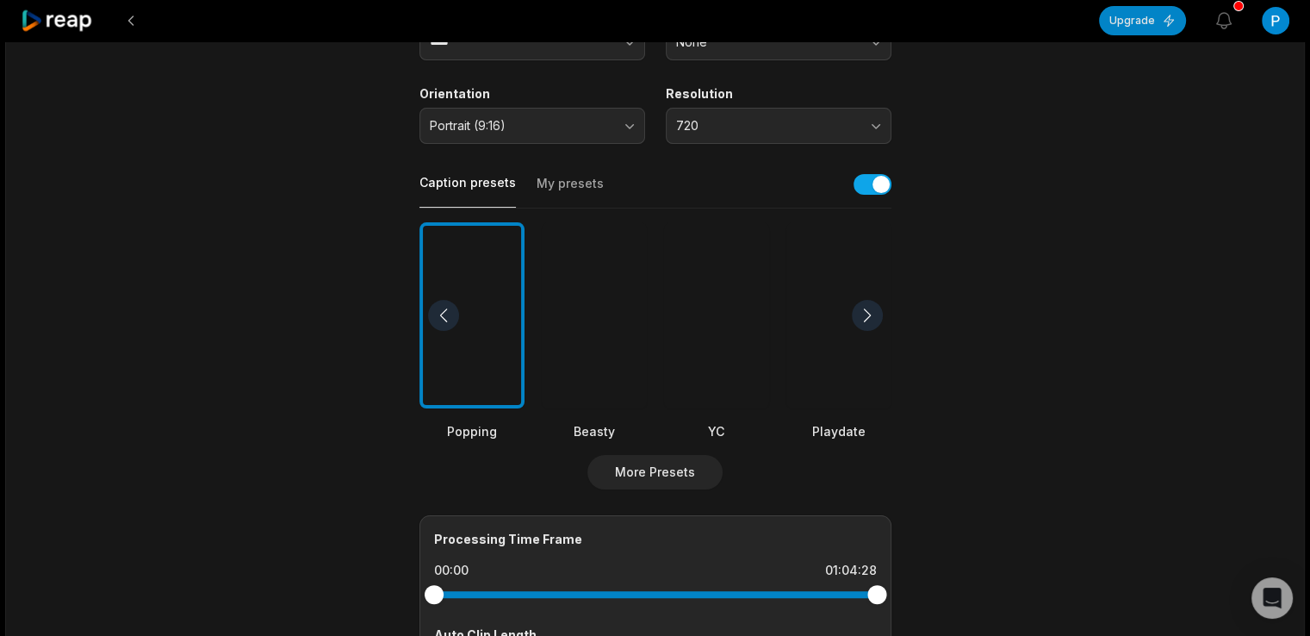
click at [867, 313] on div at bounding box center [867, 315] width 31 height 31
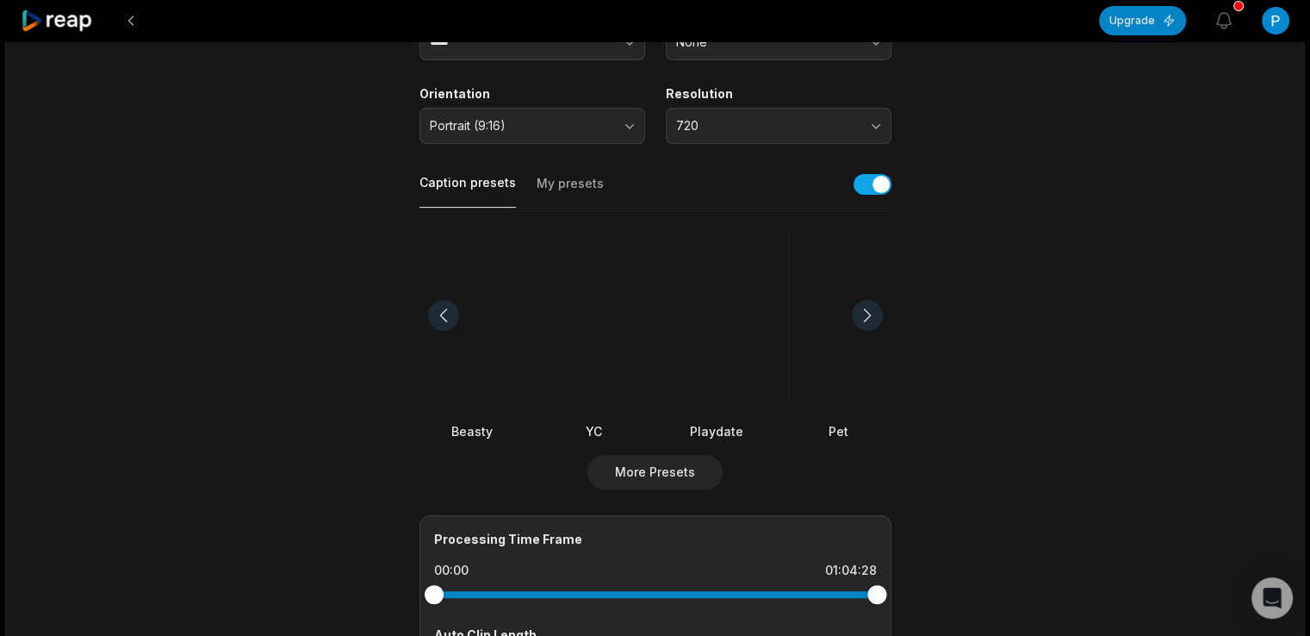
click at [449, 316] on div at bounding box center [443, 315] width 31 height 31
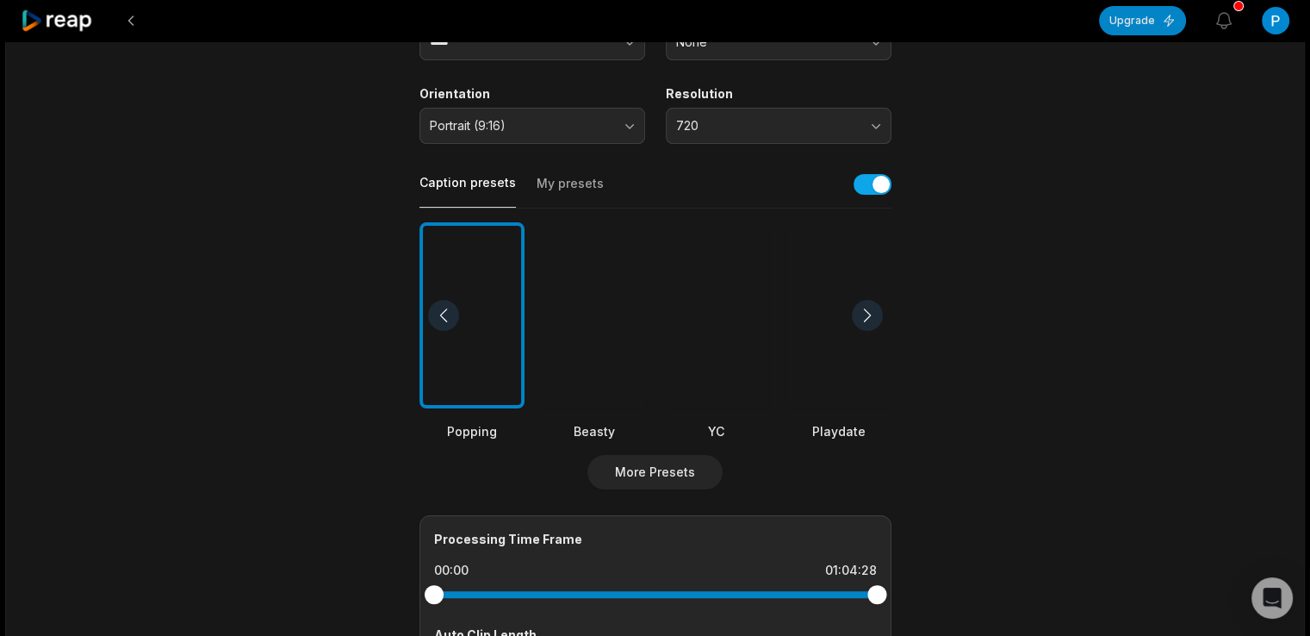
click at [449, 316] on div at bounding box center [443, 315] width 31 height 31
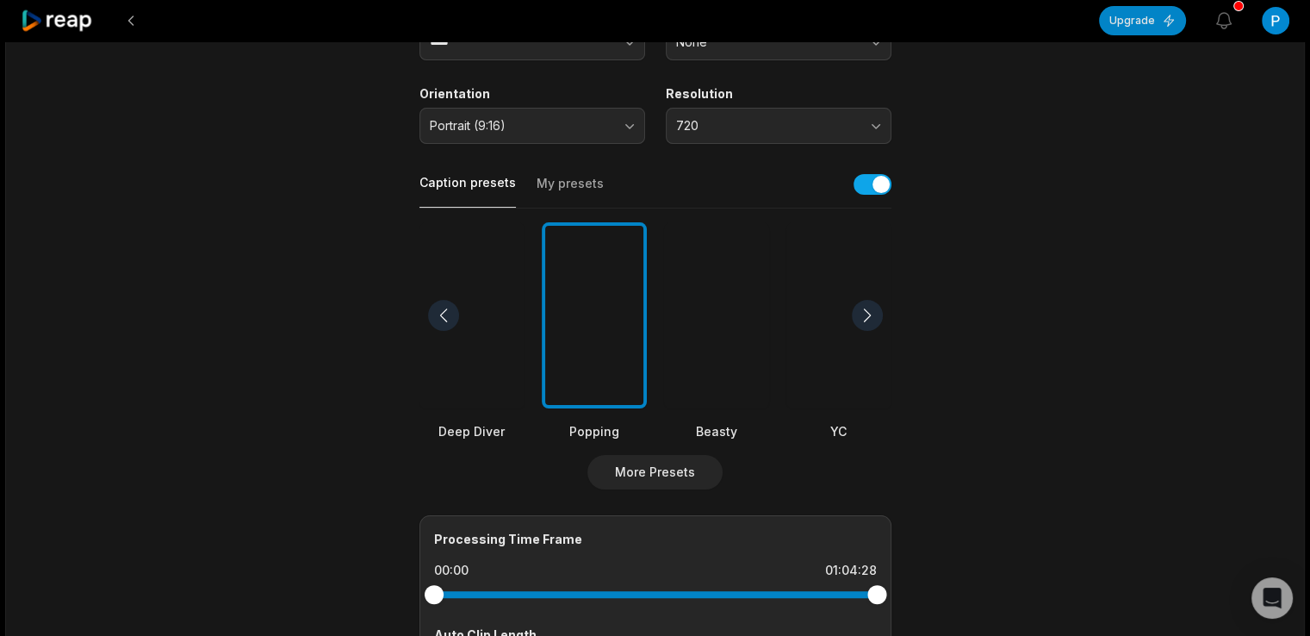
scroll to position [574, 0]
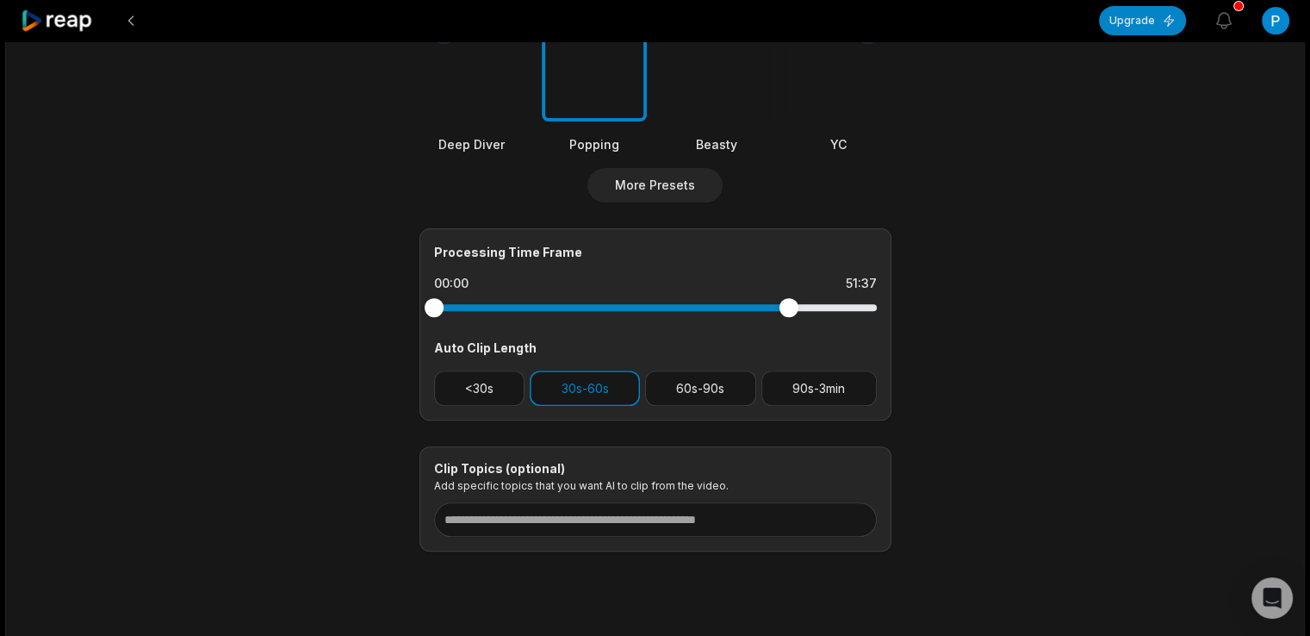
drag, startPoint x: 877, startPoint y: 309, endPoint x: 786, endPoint y: 326, distance: 91.9
click at [786, 326] on div "Processing Time Frame 00:00 51:37 Auto Clip Length <30s 30s-60s 60s-90s 90s-3min" at bounding box center [655, 324] width 472 height 192
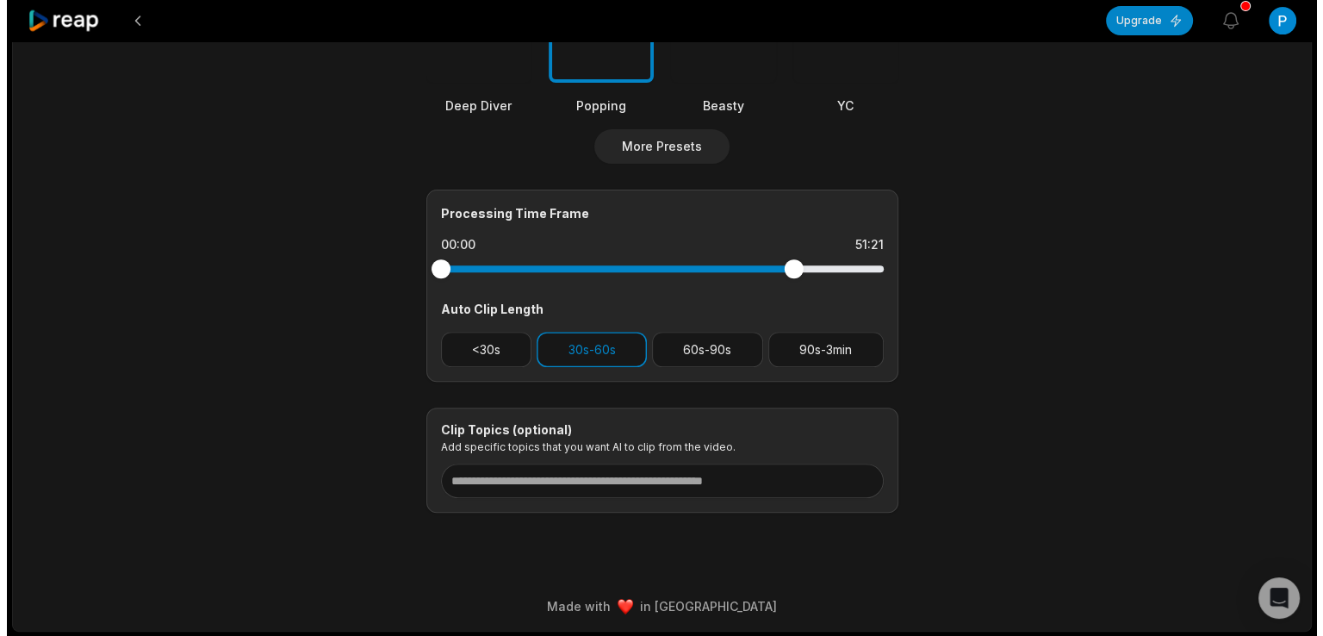
scroll to position [0, 0]
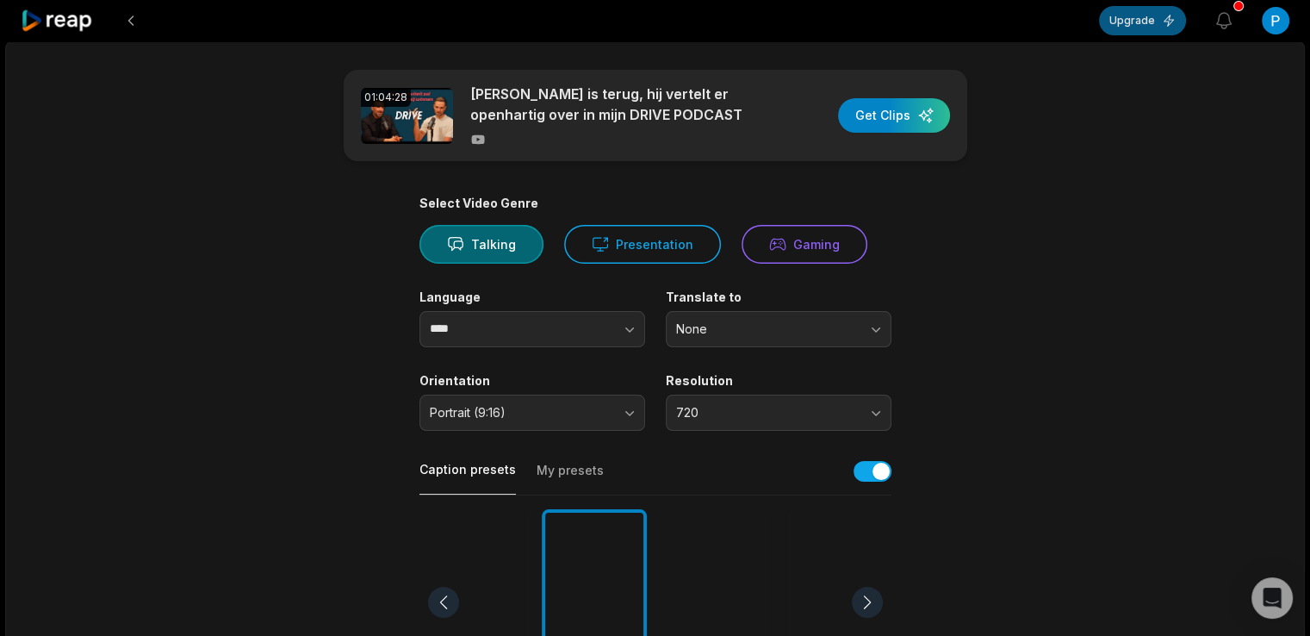
click at [1158, 15] on button "Upgrade" at bounding box center [1142, 20] width 87 height 29
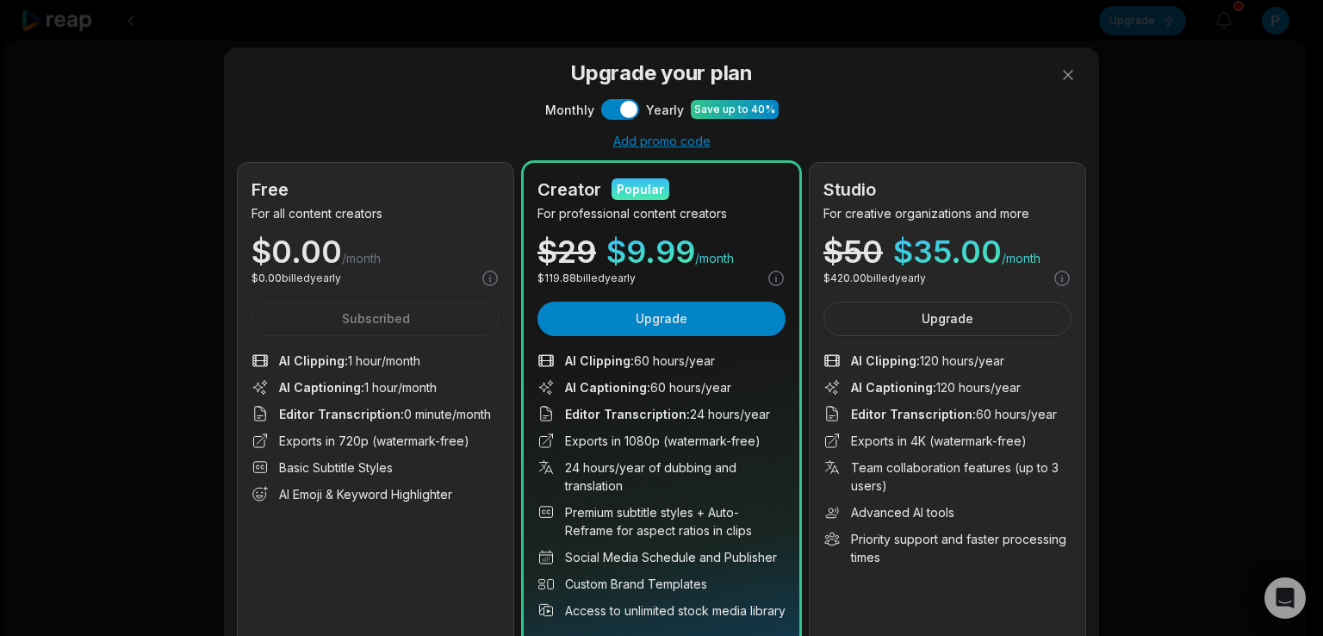
click at [566, 249] on div "$ 29" at bounding box center [566, 251] width 59 height 31
click at [324, 261] on span "$ 0.00" at bounding box center [296, 251] width 90 height 31
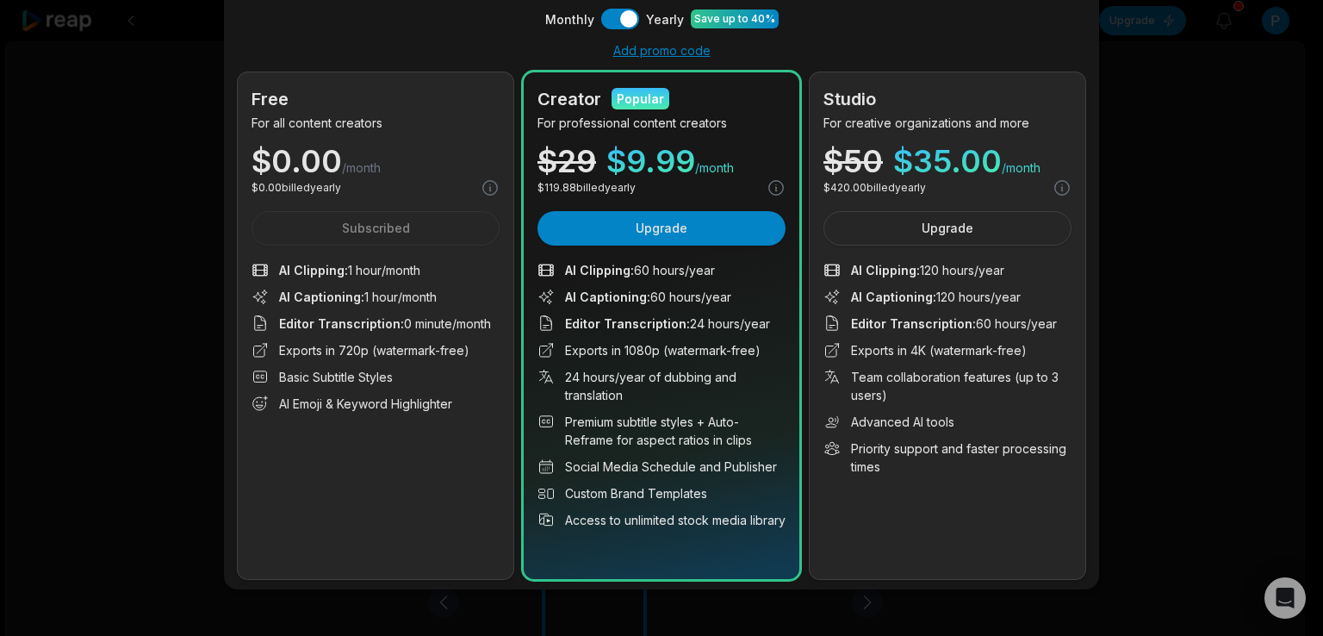
click at [401, 351] on li "Exports in 720p (watermark-free)" at bounding box center [375, 350] width 248 height 18
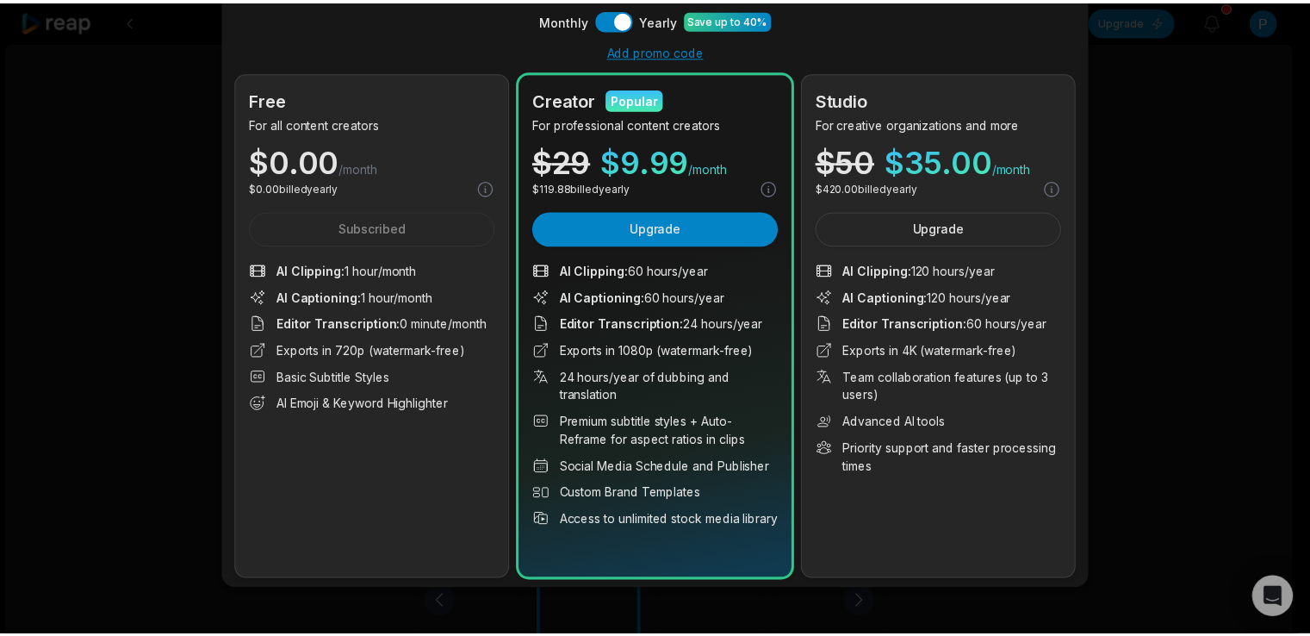
scroll to position [0, 0]
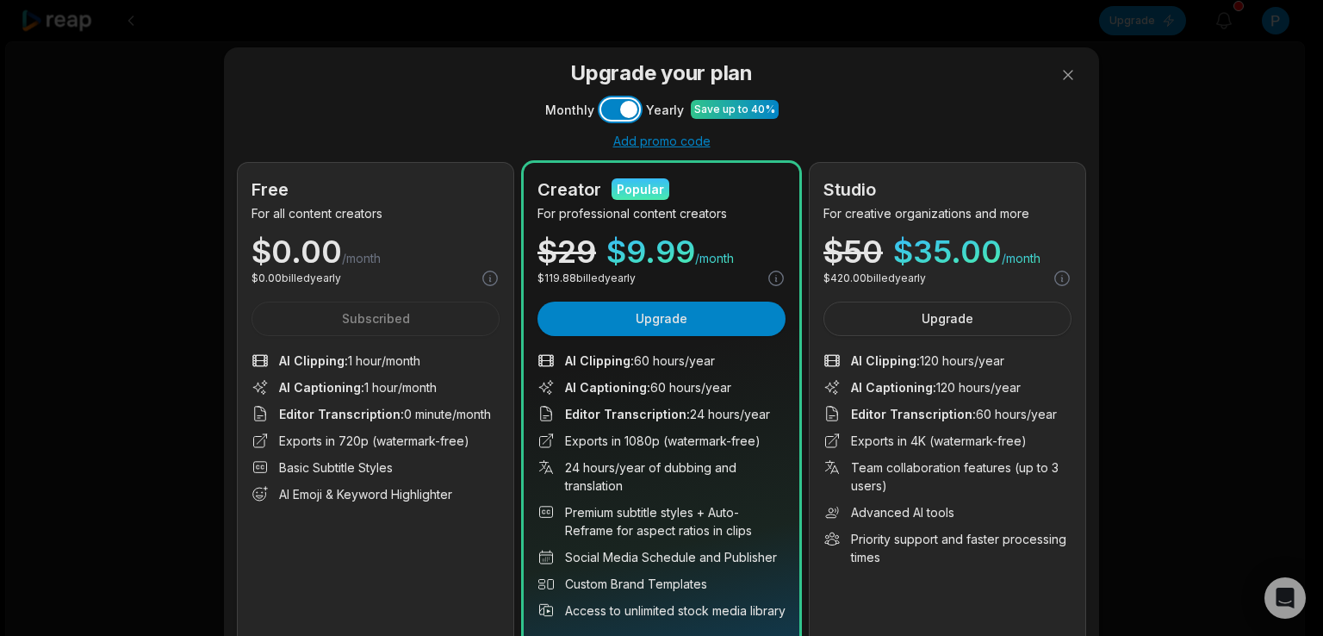
click at [616, 114] on button "Use setting" at bounding box center [620, 109] width 38 height 21
click at [258, 215] on p "For all content creators" at bounding box center [375, 213] width 248 height 18
click at [386, 318] on div "Free For all content creators $ 0.00 /month $ 0.00 billed monthly Subscribed AI…" at bounding box center [376, 416] width 276 height 506
click at [1061, 69] on button at bounding box center [1068, 75] width 34 height 34
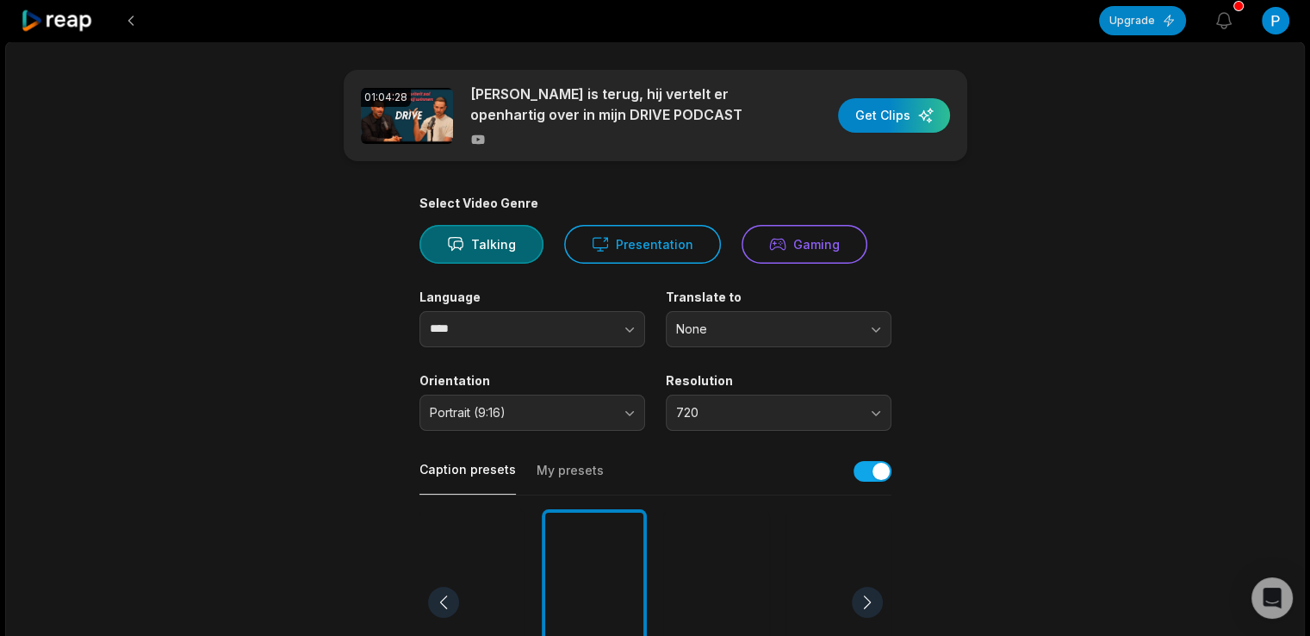
scroll to position [612, 0]
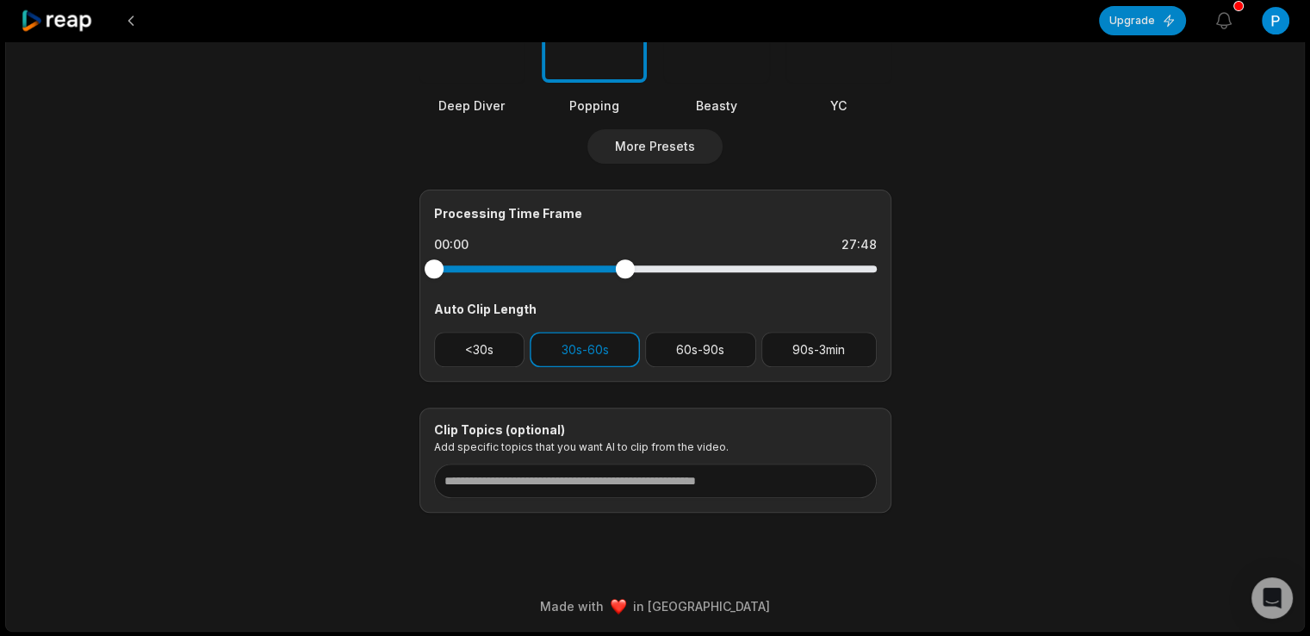
drag, startPoint x: 788, startPoint y: 269, endPoint x: 491, endPoint y: 269, distance: 297.1
click at [615, 269] on div at bounding box center [624, 268] width 19 height 19
drag, startPoint x: 445, startPoint y: 270, endPoint x: 523, endPoint y: 270, distance: 77.5
click at [523, 270] on div at bounding box center [655, 268] width 443 height 31
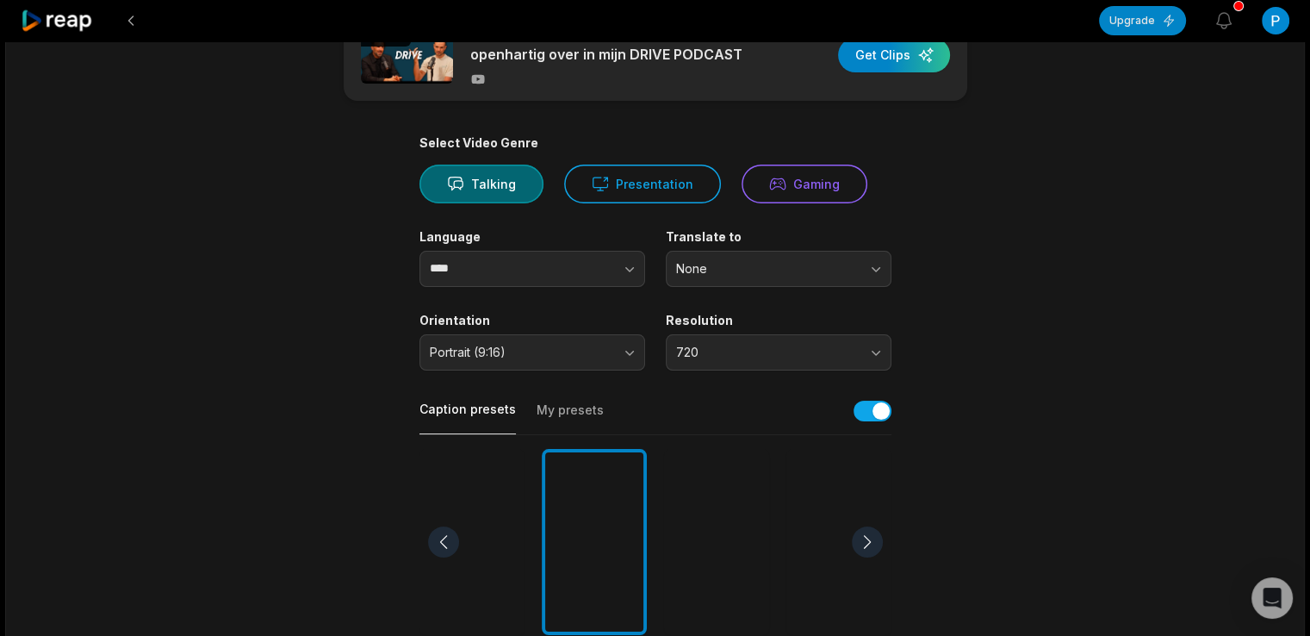
scroll to position [0, 0]
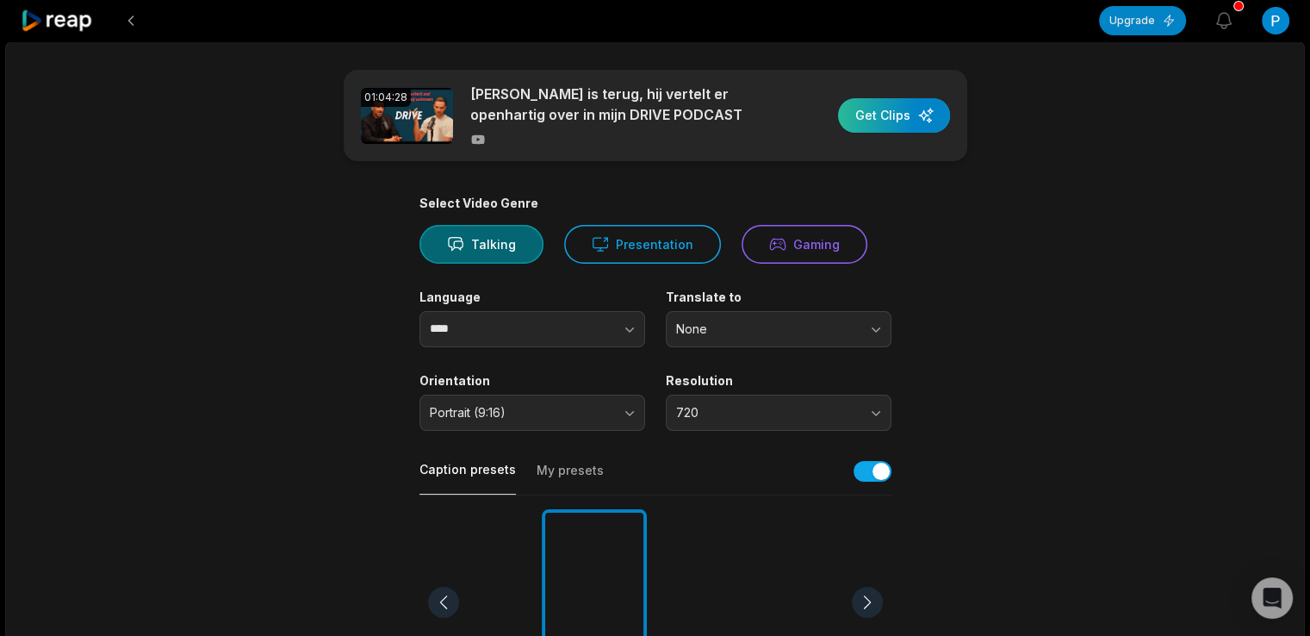
click at [885, 113] on div "button" at bounding box center [894, 115] width 112 height 34
